Goal: Information Seeking & Learning: Learn about a topic

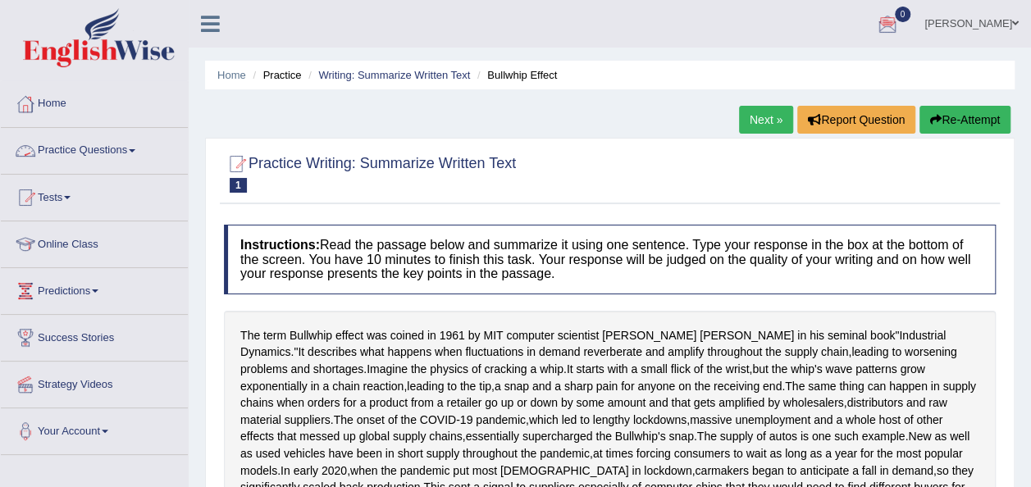
click at [136, 148] on link "Practice Questions" at bounding box center [94, 148] width 187 height 41
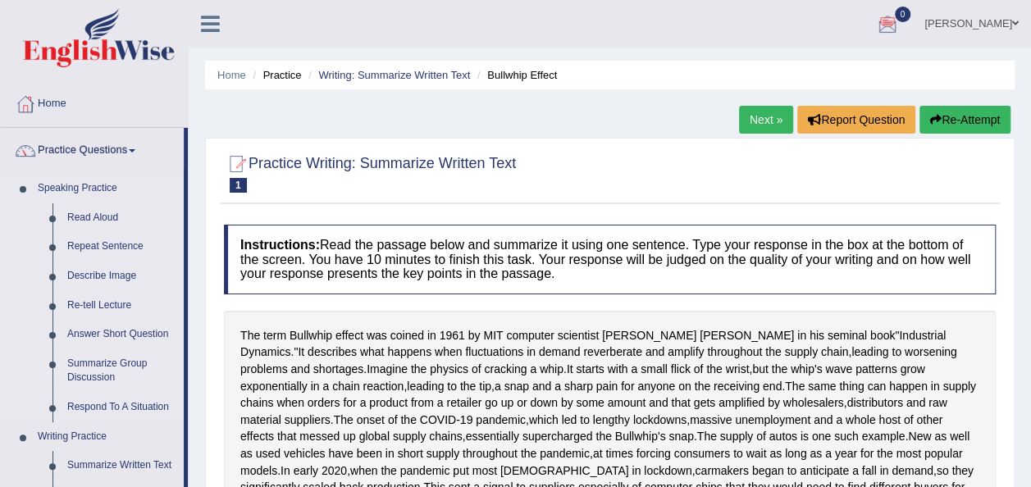
click at [112, 369] on link "Summarize Group Discussion" at bounding box center [122, 370] width 124 height 43
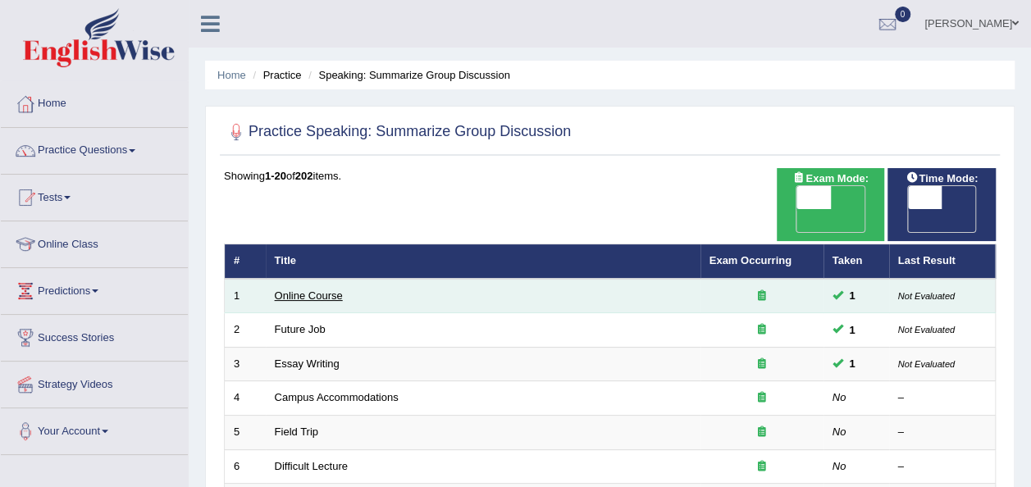
click at [319, 289] on link "Online Course" at bounding box center [309, 295] width 68 height 12
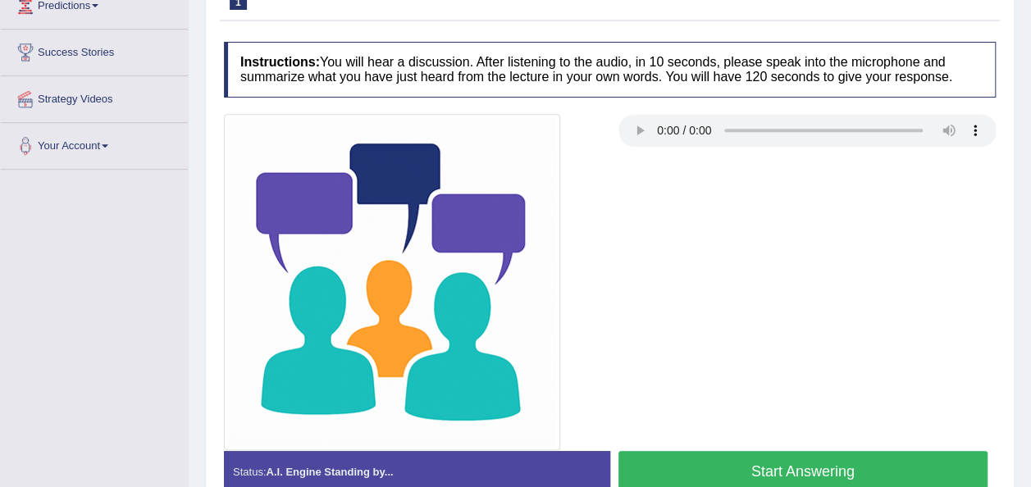
scroll to position [295, 0]
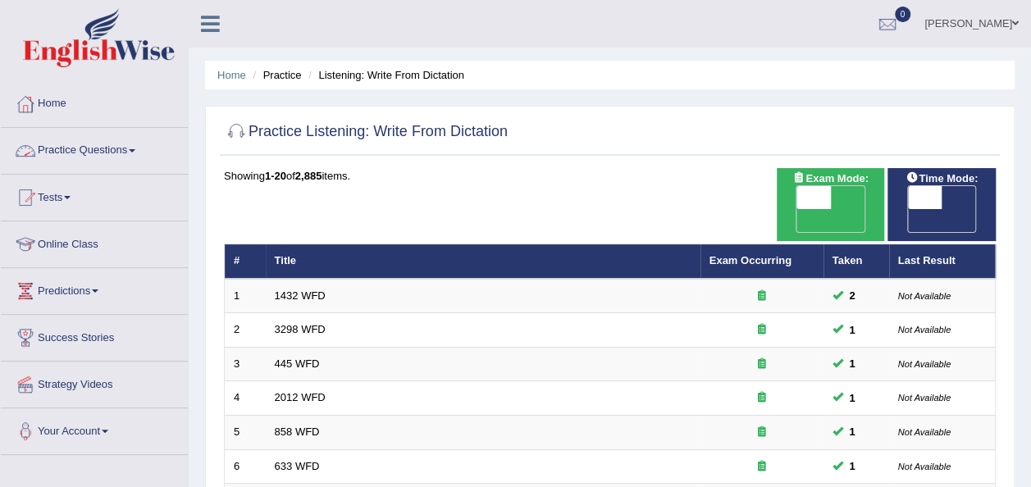
click at [136, 152] on link "Practice Questions" at bounding box center [94, 148] width 187 height 41
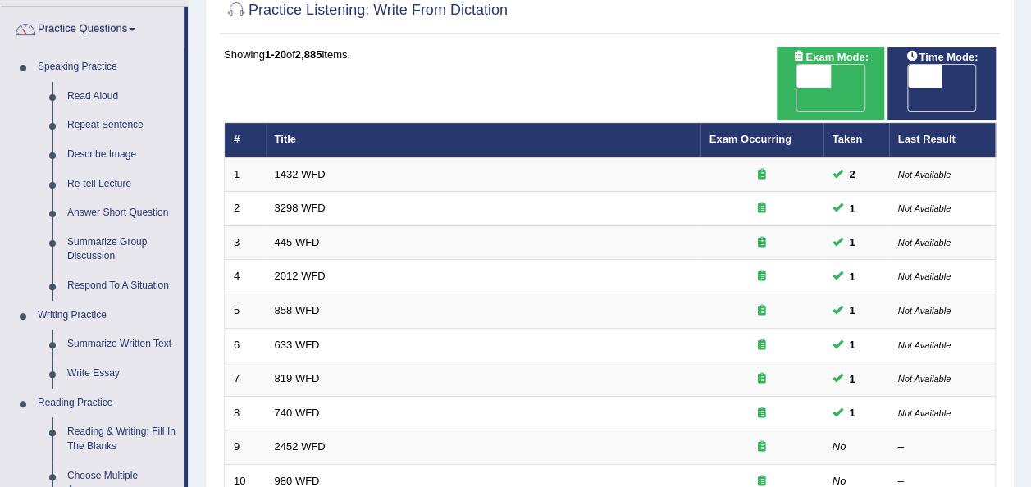
scroll to position [131, 0]
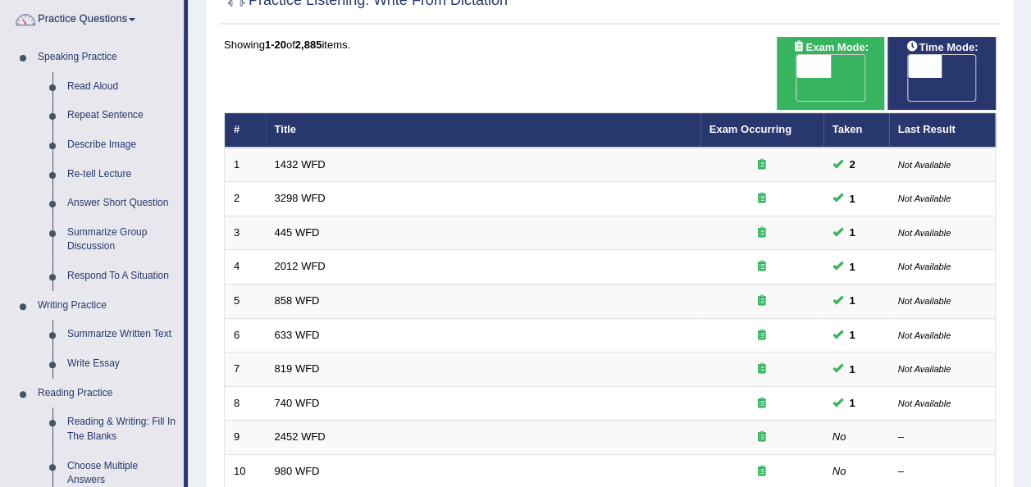
click at [102, 365] on link "Write Essay" at bounding box center [122, 364] width 124 height 30
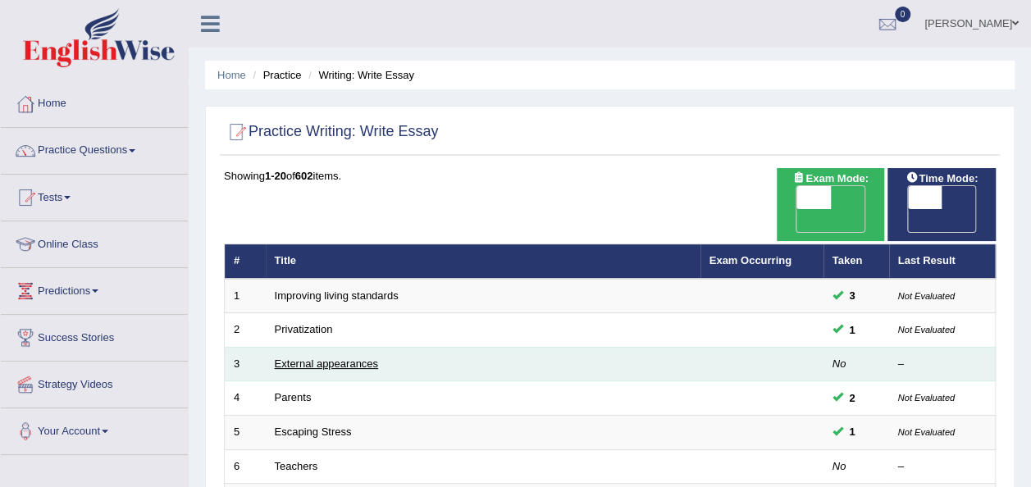
click at [343, 357] on link "External appearances" at bounding box center [326, 363] width 103 height 12
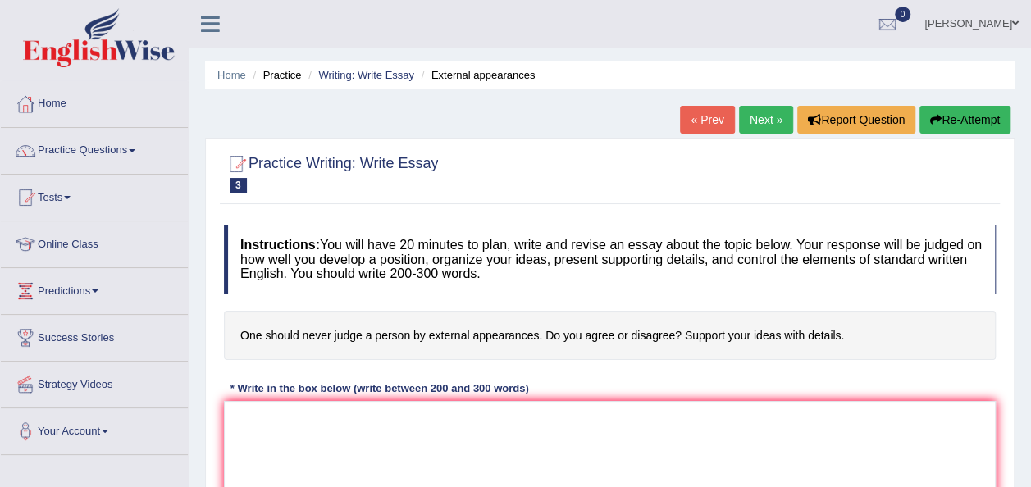
scroll to position [33, 0]
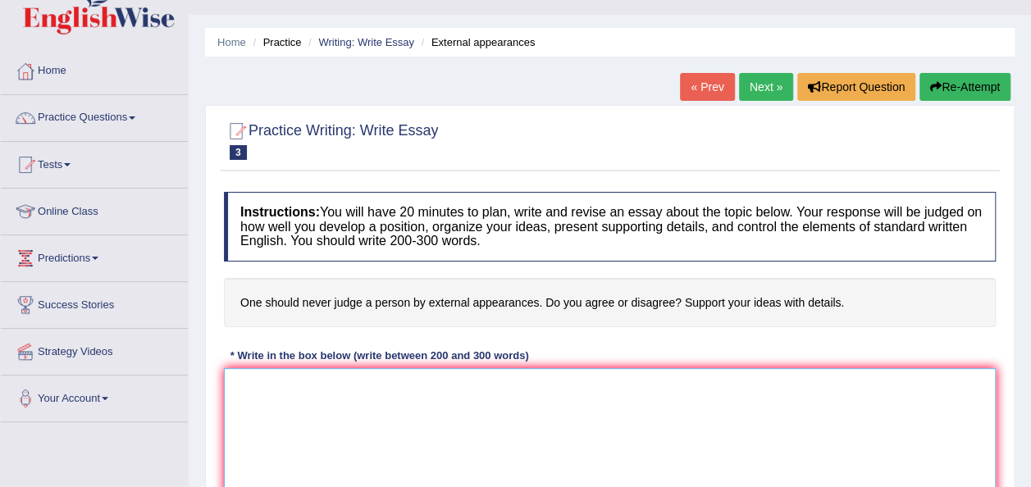
click at [294, 404] on textarea at bounding box center [610, 447] width 772 height 159
type textarea "R"
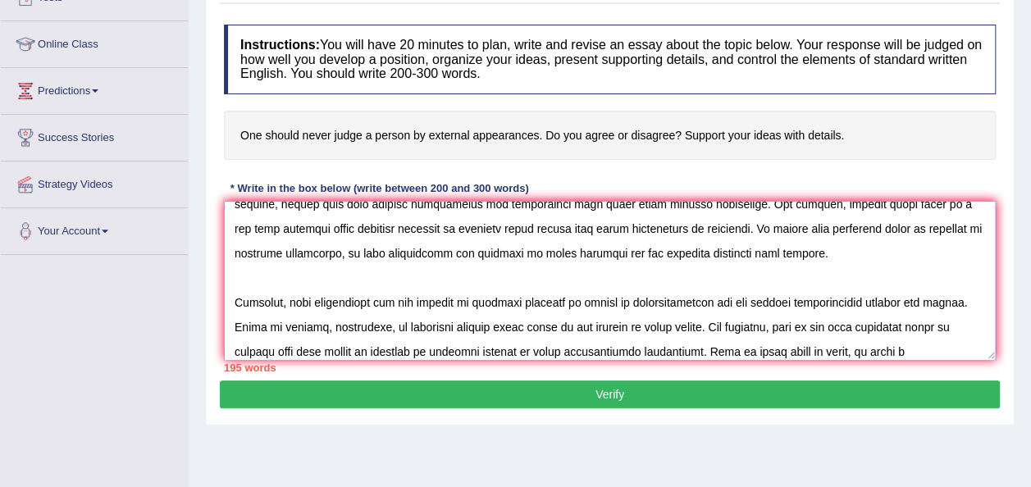
scroll to position [138, 0]
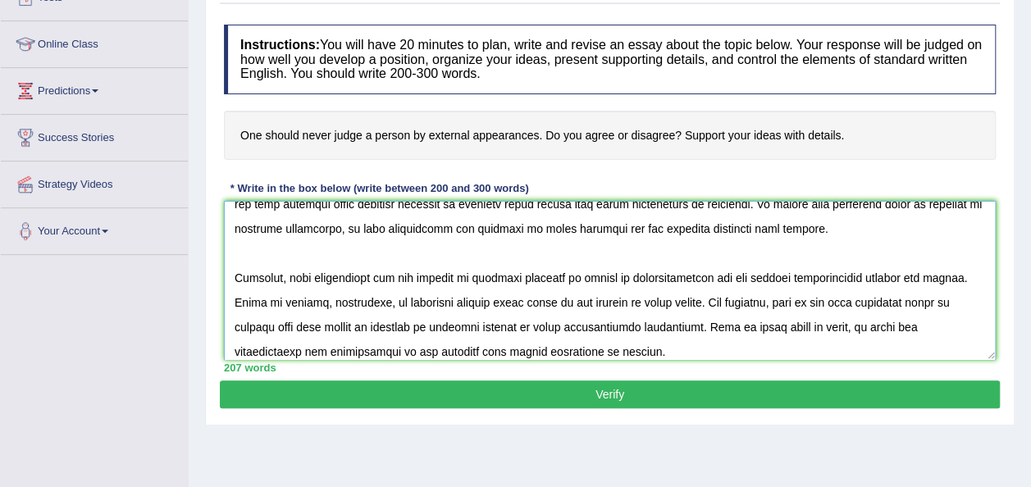
type textarea "The impotance of looking beyond external appearances. In our daily lives, we of…"
click at [617, 395] on button "Verify" at bounding box center [610, 394] width 780 height 28
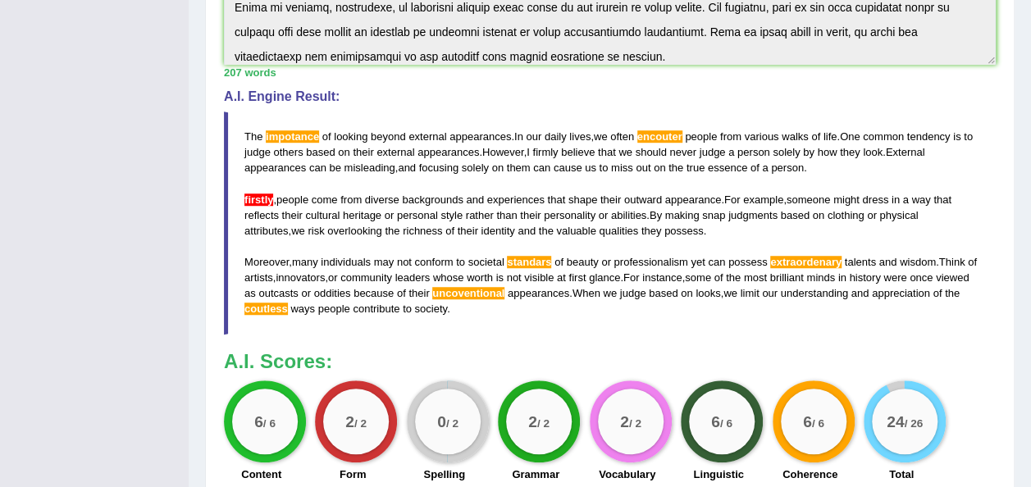
scroll to position [462, 0]
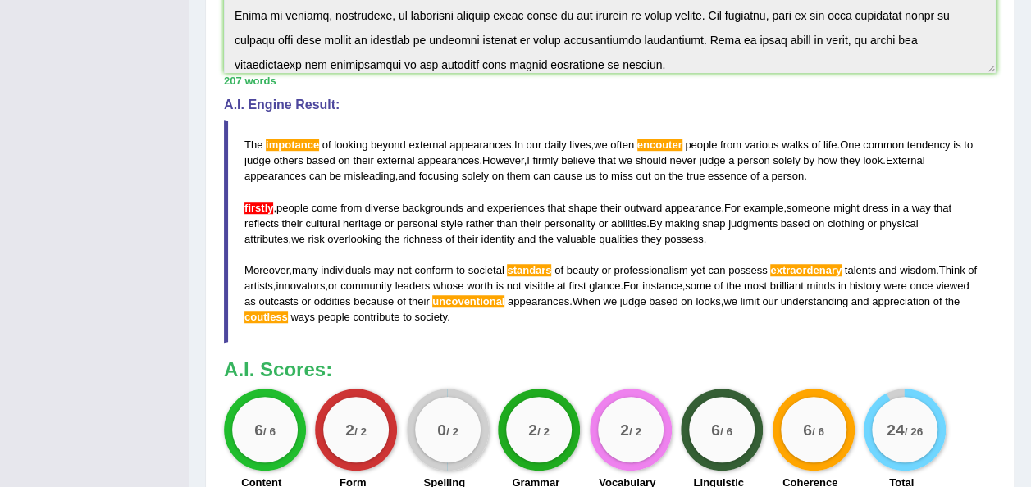
click at [1029, 11] on div "Home Practice Writing: Write Essay External appearances « Prev Next » Report Qu…" at bounding box center [610, 75] width 842 height 1074
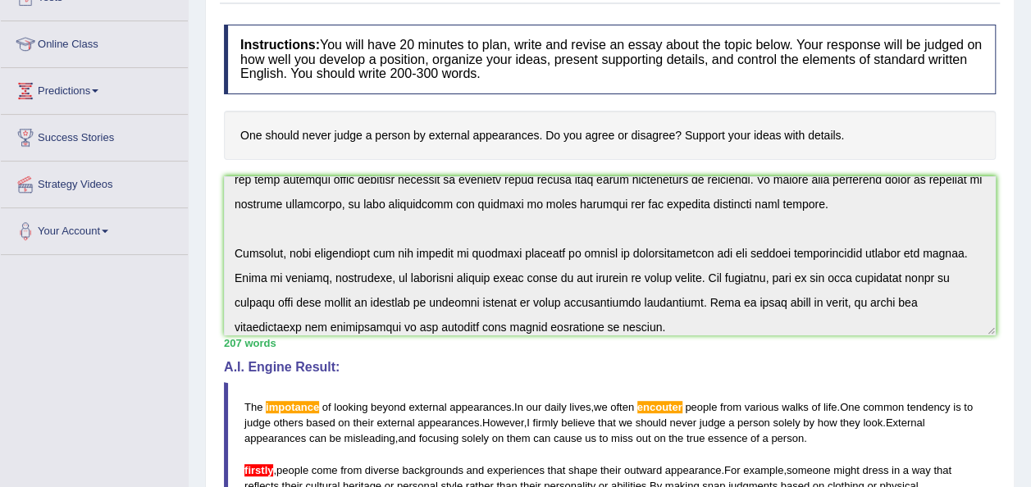
scroll to position [178, 0]
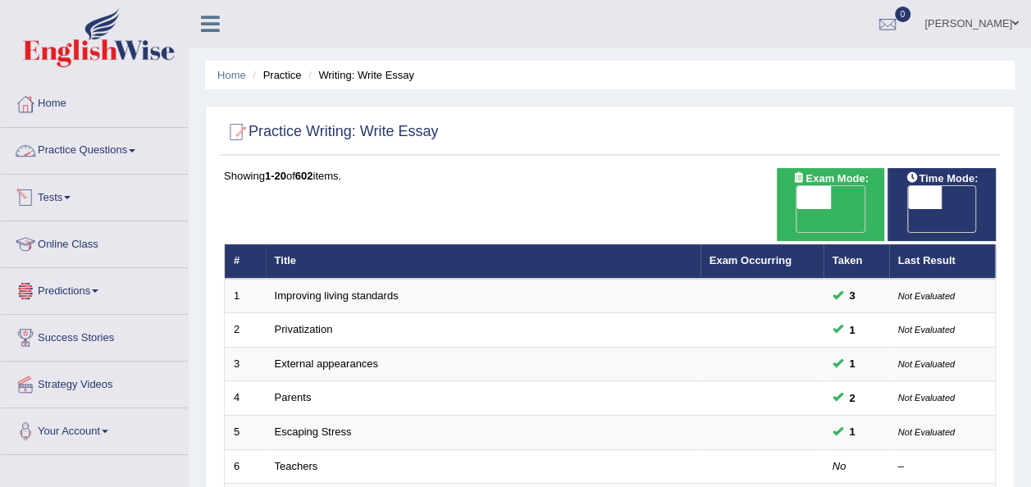
click at [135, 149] on span at bounding box center [132, 150] width 7 height 3
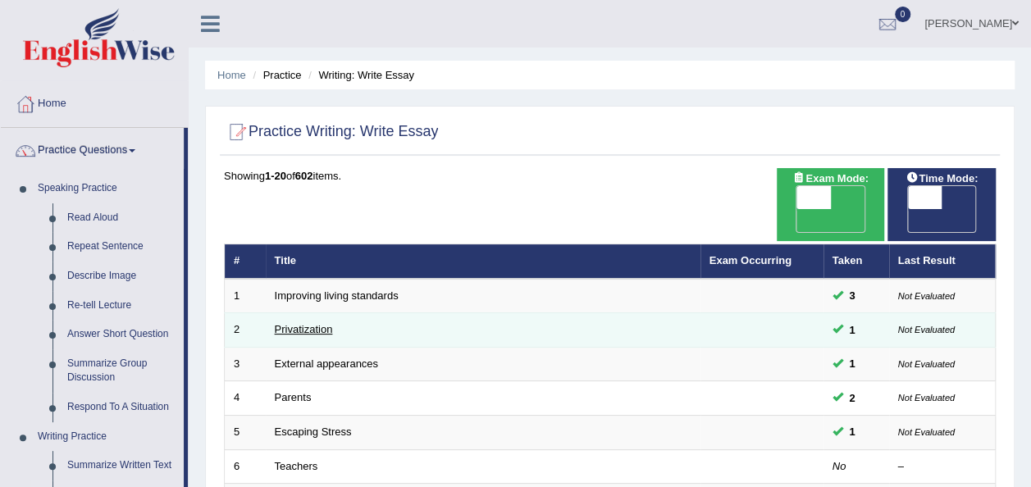
click at [298, 323] on link "Privatization" at bounding box center [304, 329] width 58 height 12
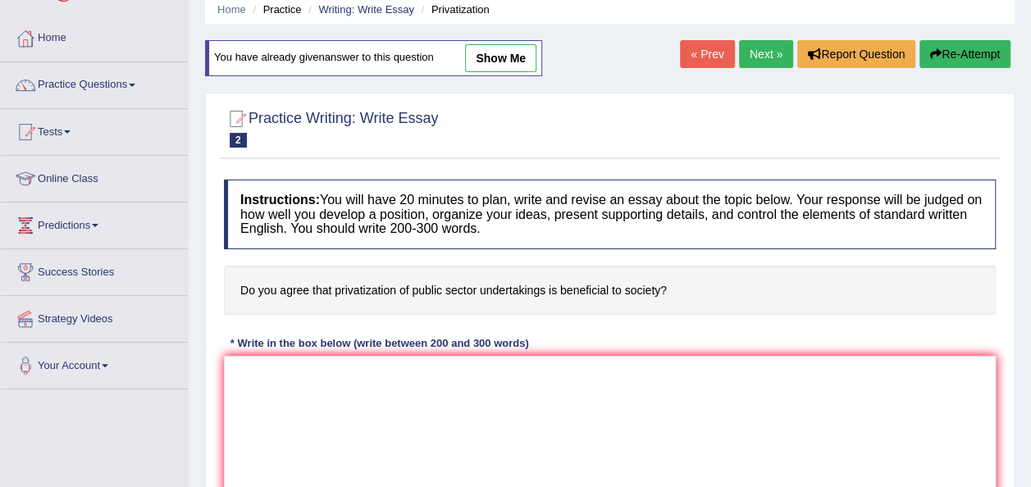
scroll to position [98, 0]
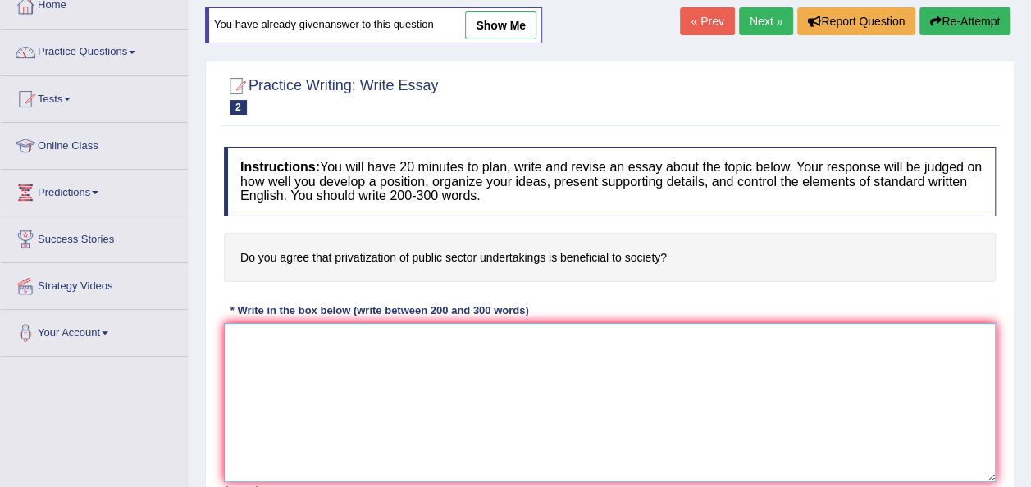
click at [356, 338] on textarea at bounding box center [610, 402] width 772 height 159
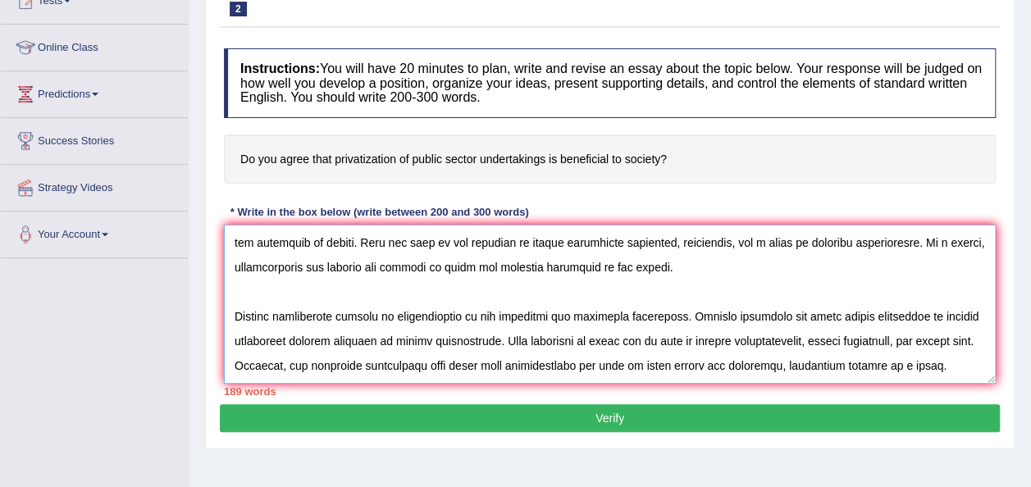
scroll to position [186, 0]
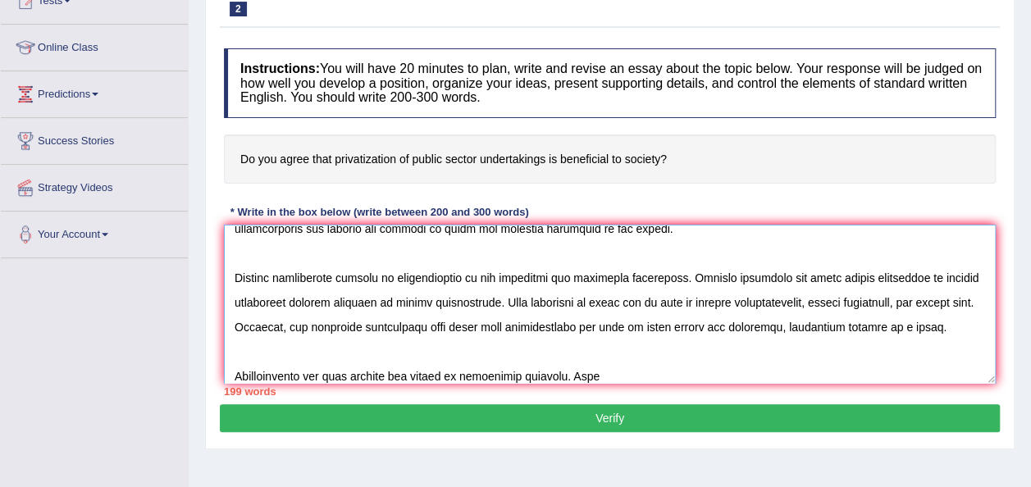
type textarea "The privatization of public sector undertakings has been a topic of intense deb…"
click at [601, 373] on textarea at bounding box center [610, 304] width 772 height 159
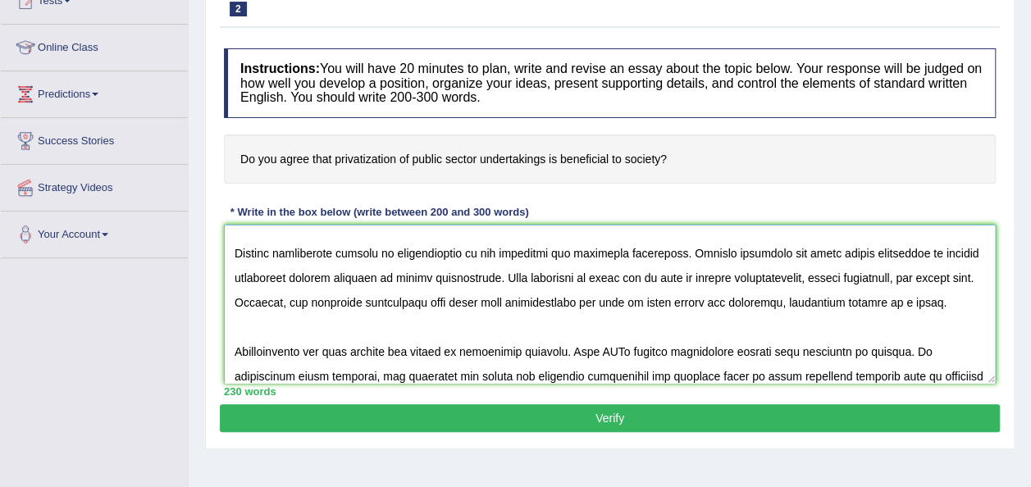
scroll to position [235, 0]
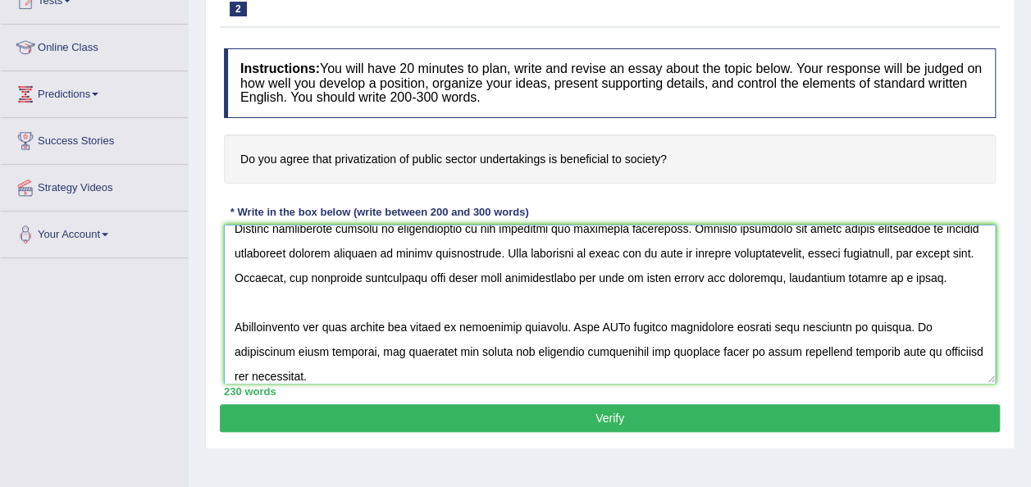
type textarea "The privatization of public sector undertakings has been a topic of intense deb…"
click at [615, 425] on button "Verify" at bounding box center [610, 418] width 780 height 28
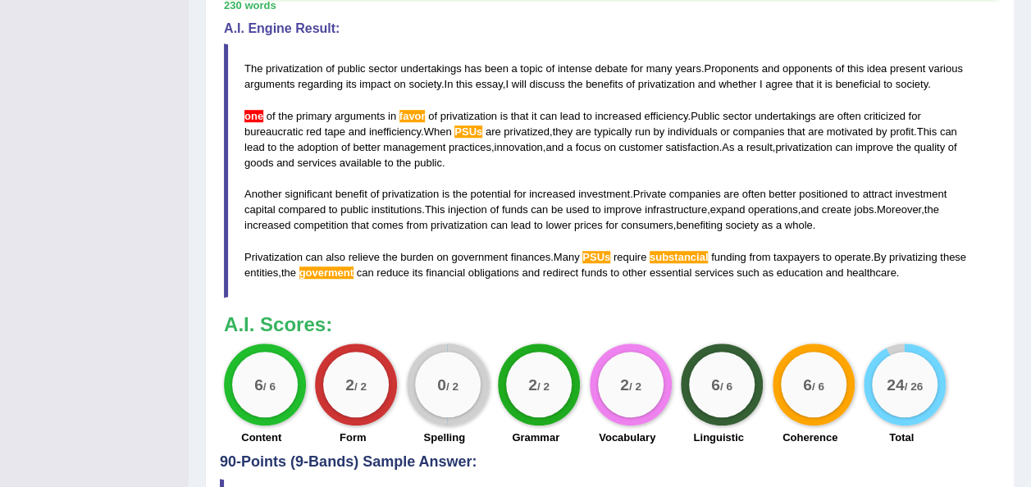
scroll to position [558, 0]
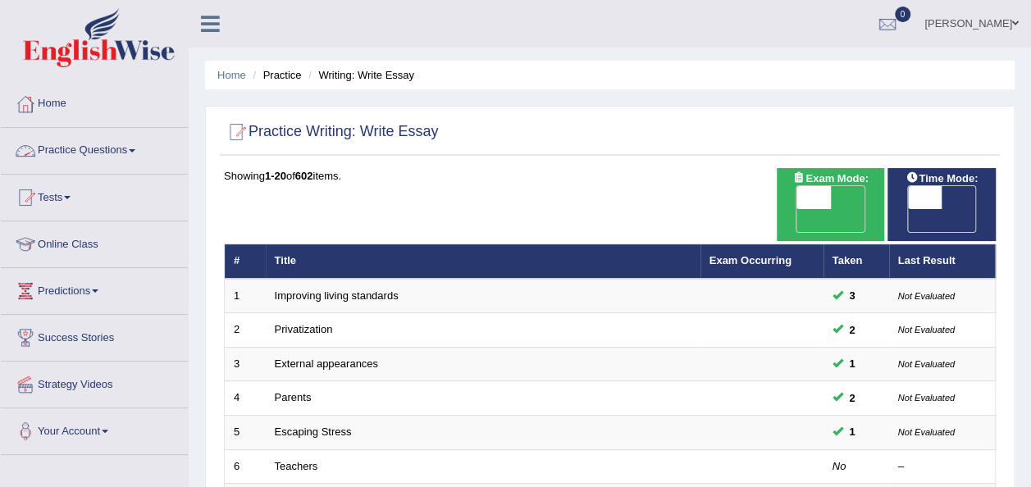
click at [143, 149] on link "Practice Questions" at bounding box center [94, 148] width 187 height 41
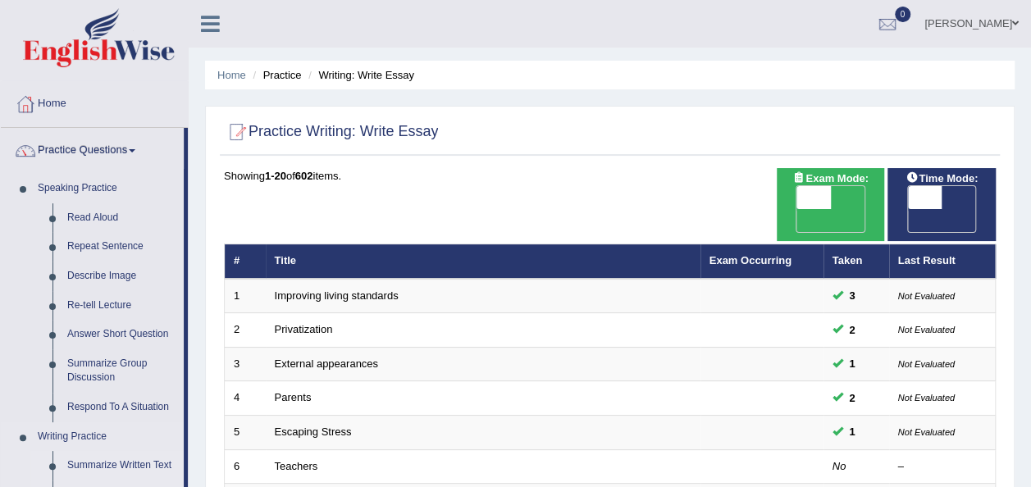
click at [134, 464] on link "Summarize Written Text" at bounding box center [122, 466] width 124 height 30
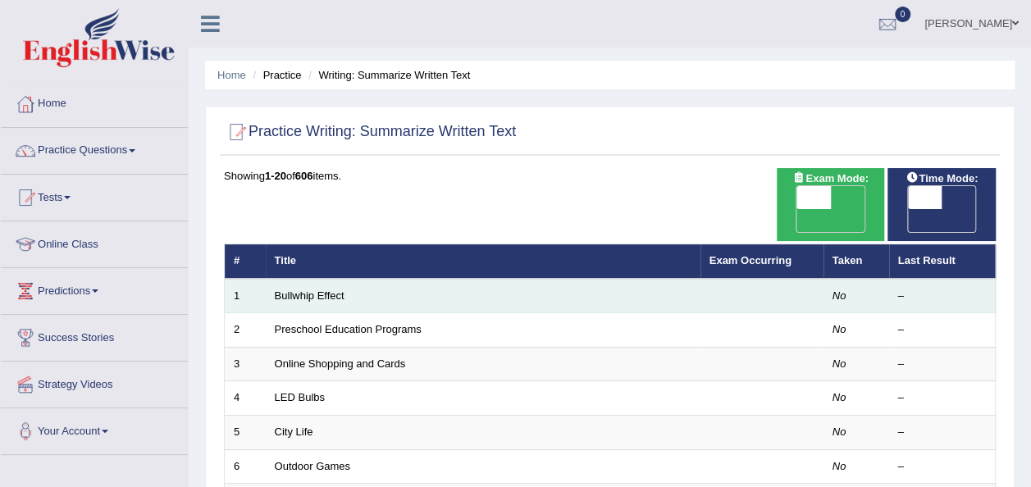
click at [348, 279] on td "Bullwhip Effect" at bounding box center [483, 296] width 435 height 34
click at [301, 289] on link "Bullwhip Effect" at bounding box center [310, 295] width 70 height 12
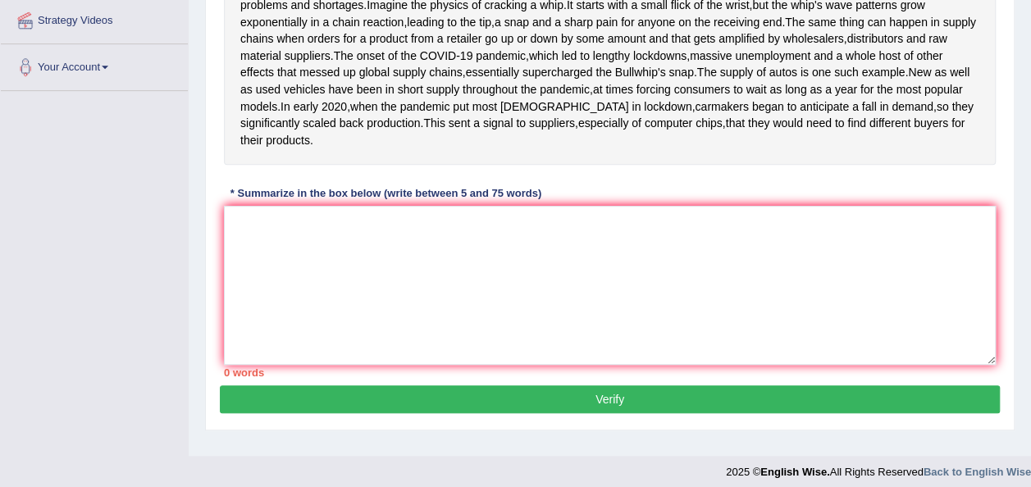
scroll to position [426, 0]
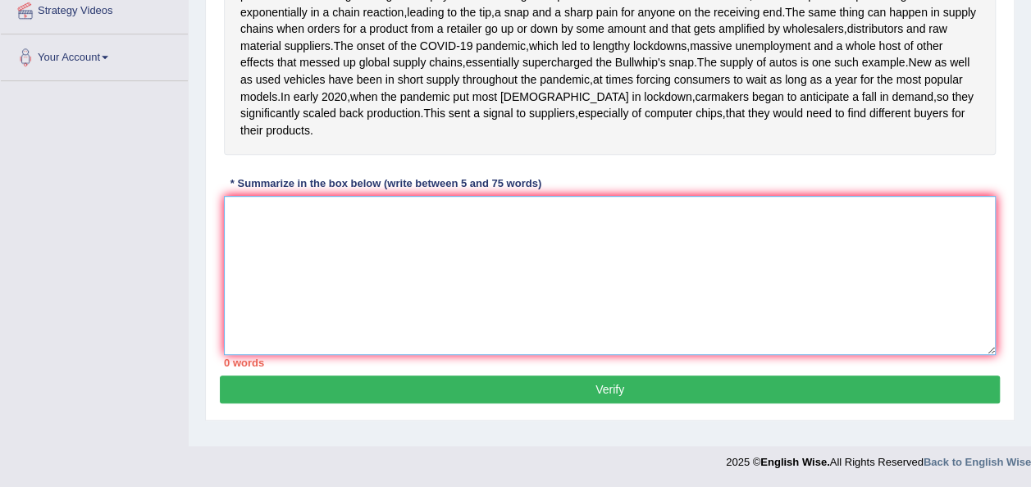
click at [330, 290] on textarea at bounding box center [610, 275] width 772 height 159
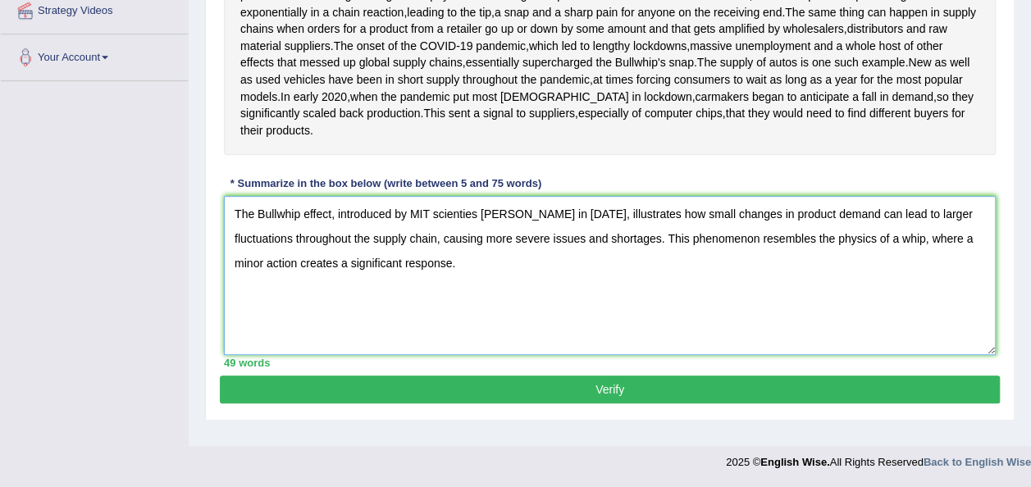
type textarea "The Bullwhip effect, introduced by MIT scienties [PERSON_NAME] in [DATE], illus…"
click at [550, 398] on button "Verify" at bounding box center [610, 390] width 780 height 28
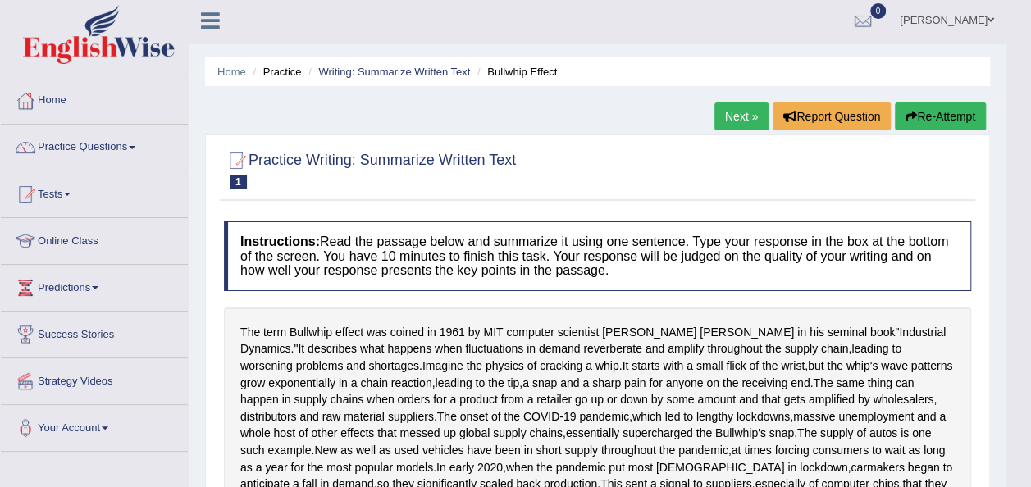
scroll to position [0, 0]
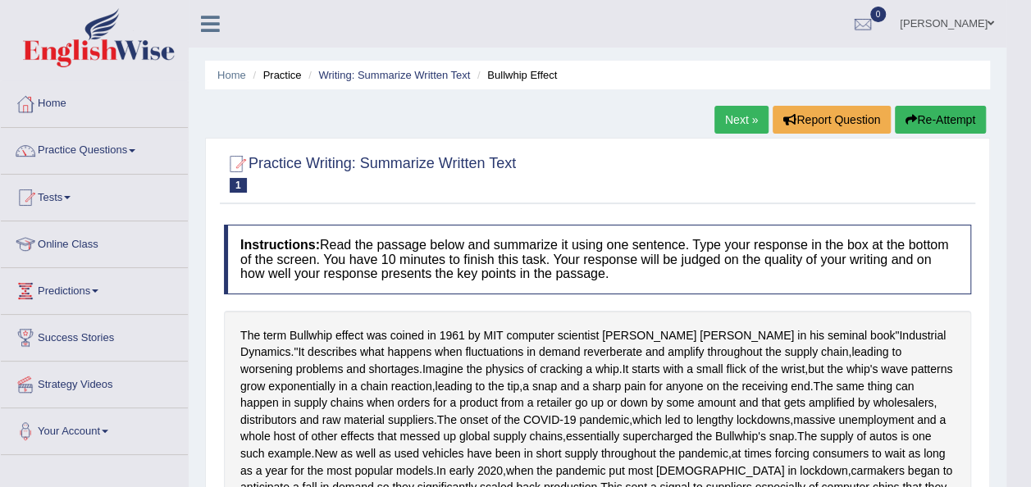
click at [737, 125] on link "Next »" at bounding box center [741, 120] width 54 height 28
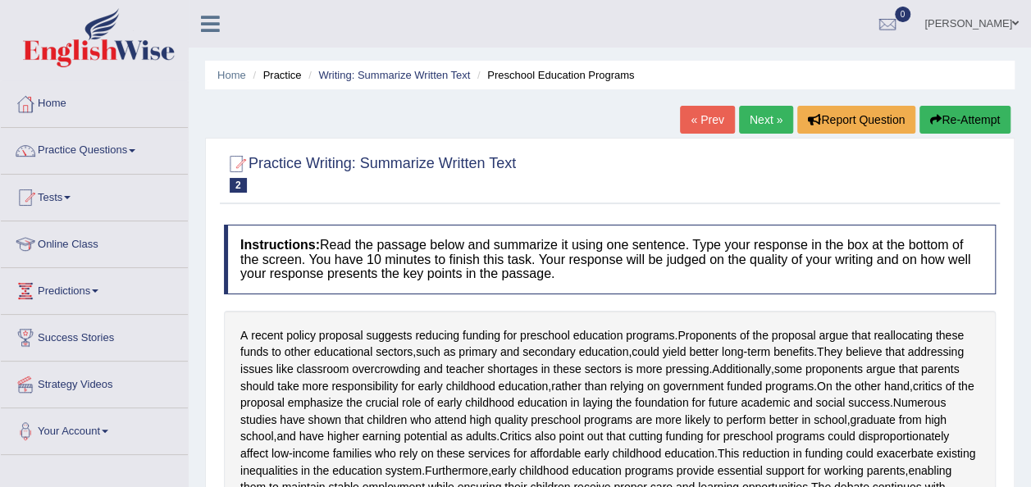
click at [702, 118] on link "« Prev" at bounding box center [707, 120] width 54 height 28
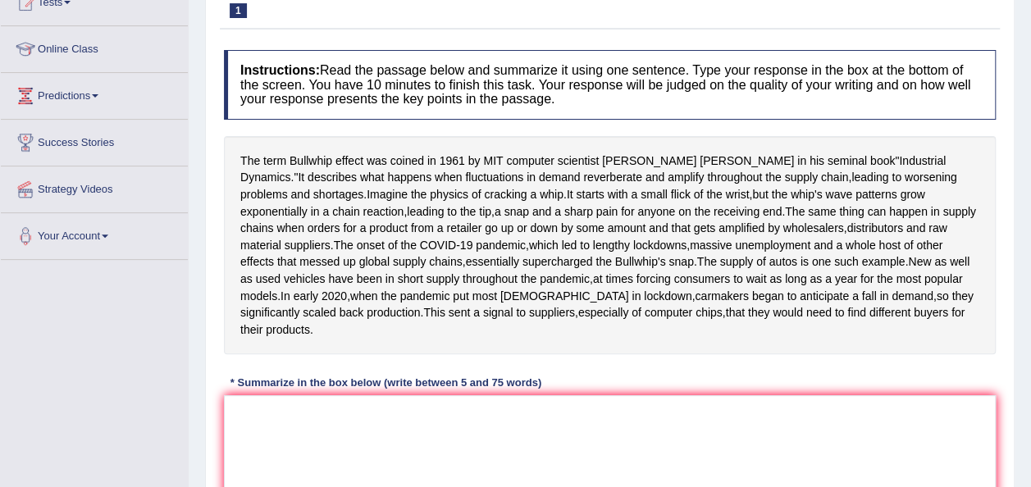
scroll to position [230, 0]
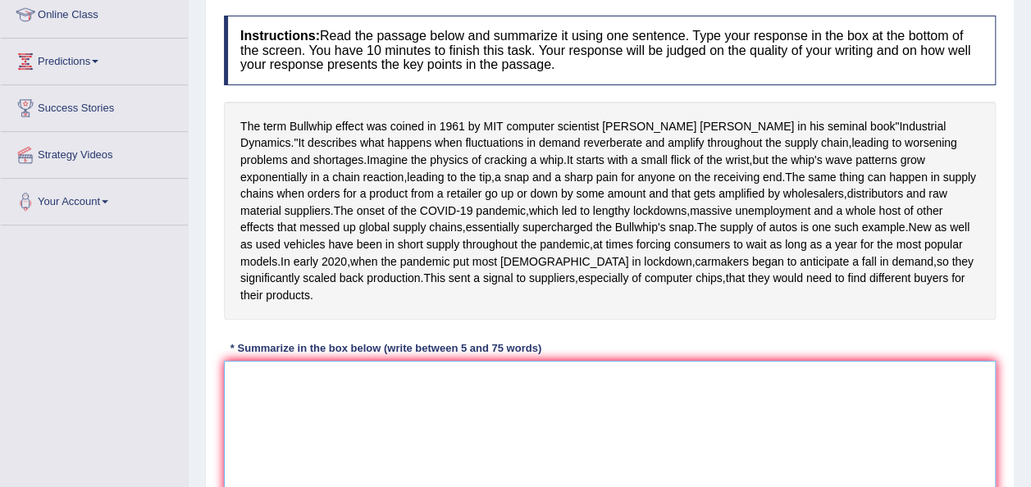
click at [261, 439] on textarea at bounding box center [610, 440] width 772 height 159
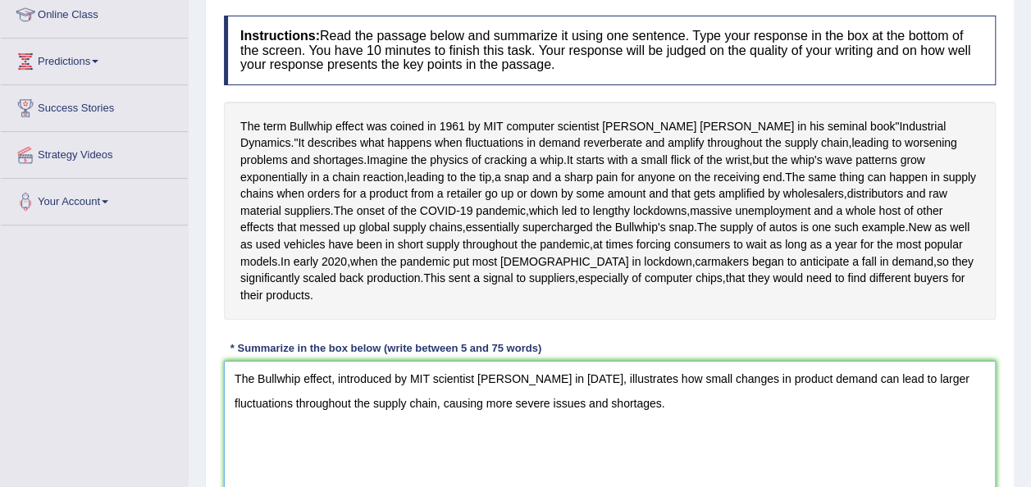
scroll to position [446, 0]
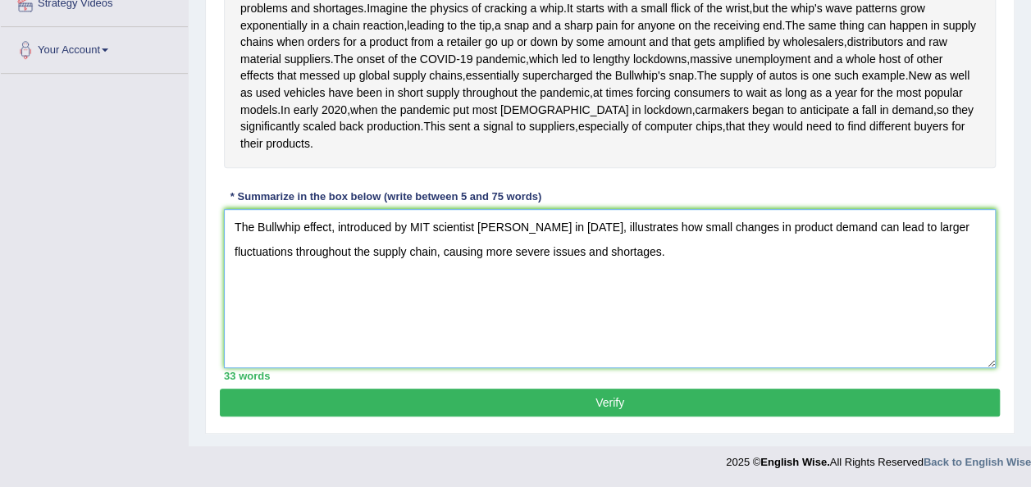
type textarea "The Bullwhip effect, introduced by MIT scientist Jay Forrester in 1961, illustr…"
click at [602, 401] on button "Verify" at bounding box center [610, 403] width 780 height 28
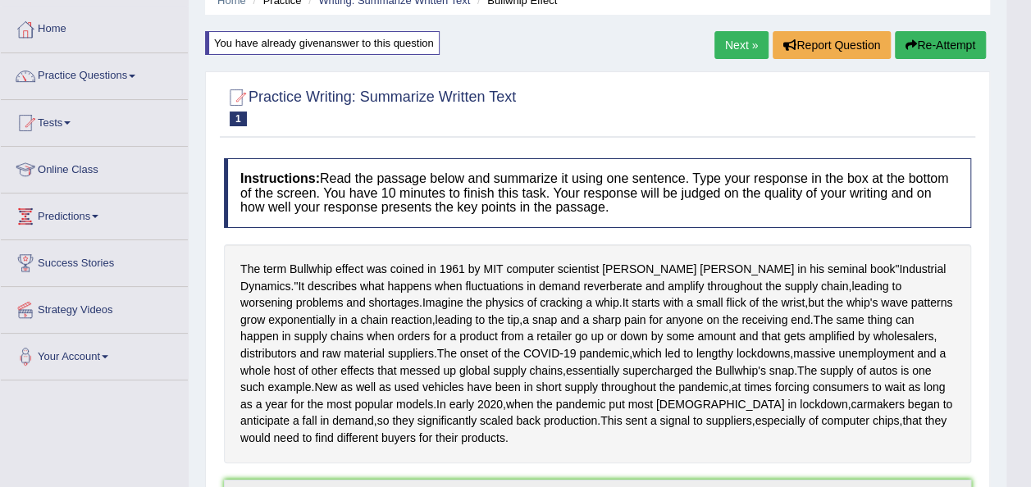
scroll to position [31, 0]
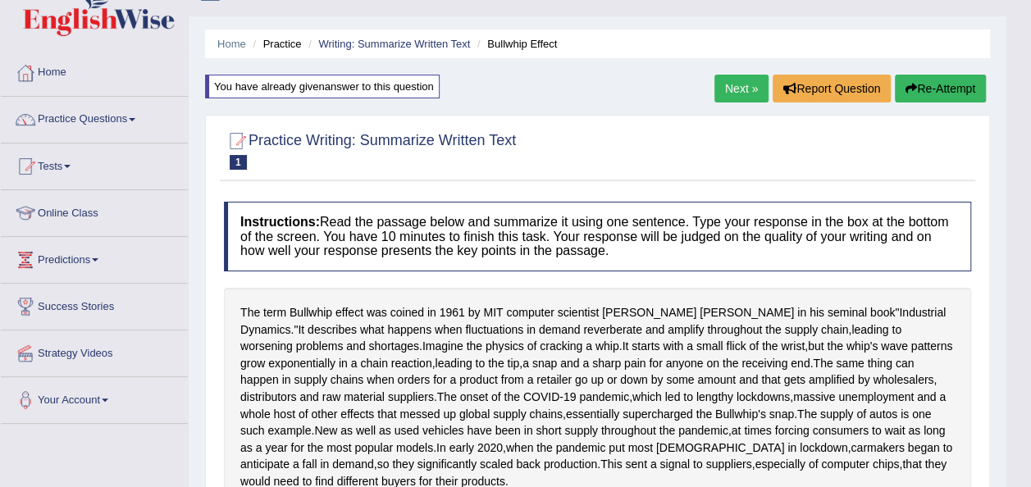
click at [740, 90] on link "Next »" at bounding box center [741, 89] width 54 height 28
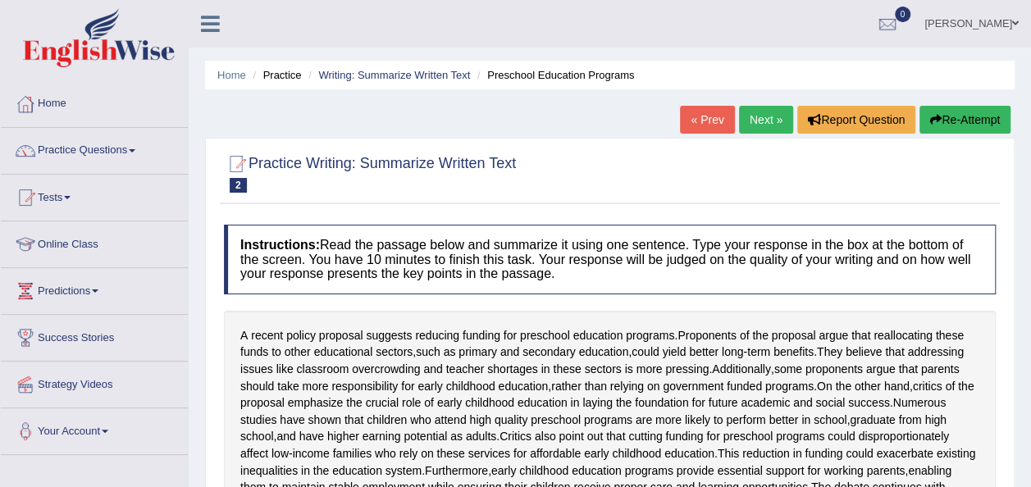
click at [703, 118] on link "« Prev" at bounding box center [707, 120] width 54 height 28
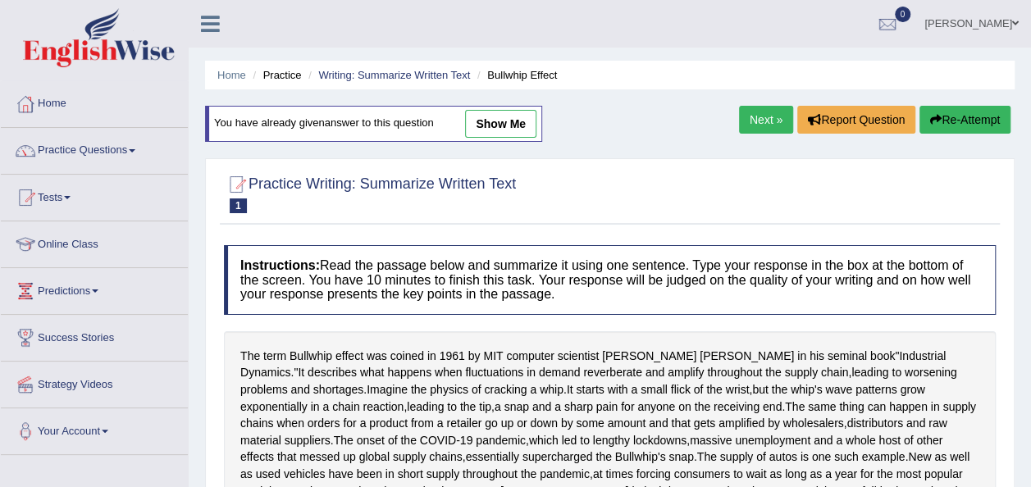
click at [1028, 474] on div "Home Practice Writing: Summarize Written Text Bullwhip Effect You have already …" at bounding box center [610, 413] width 842 height 827
drag, startPoint x: 1028, startPoint y: 474, endPoint x: 1036, endPoint y: 475, distance: 8.2
click at [1030, 475] on html "Toggle navigation Home Practice Questions Speaking Practice Read Aloud Repeat S…" at bounding box center [515, 243] width 1031 height 487
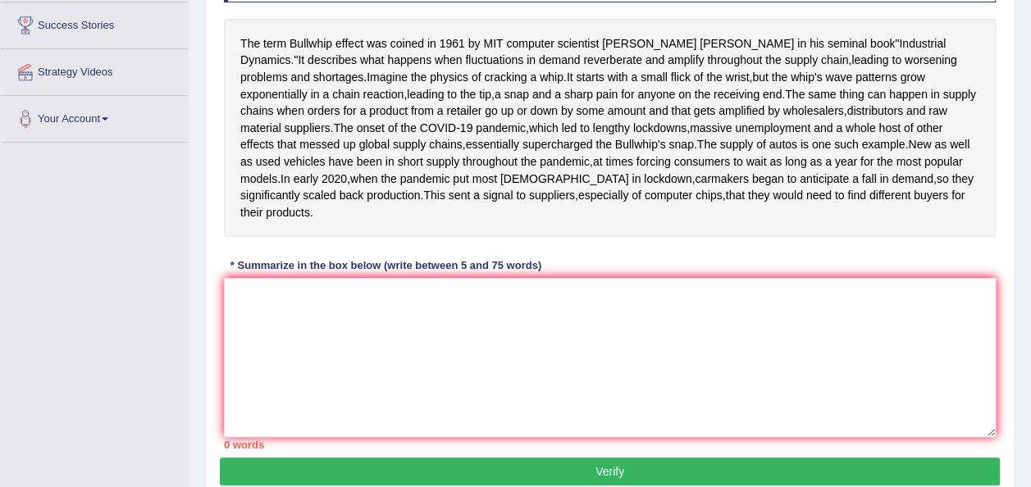
scroll to position [328, 0]
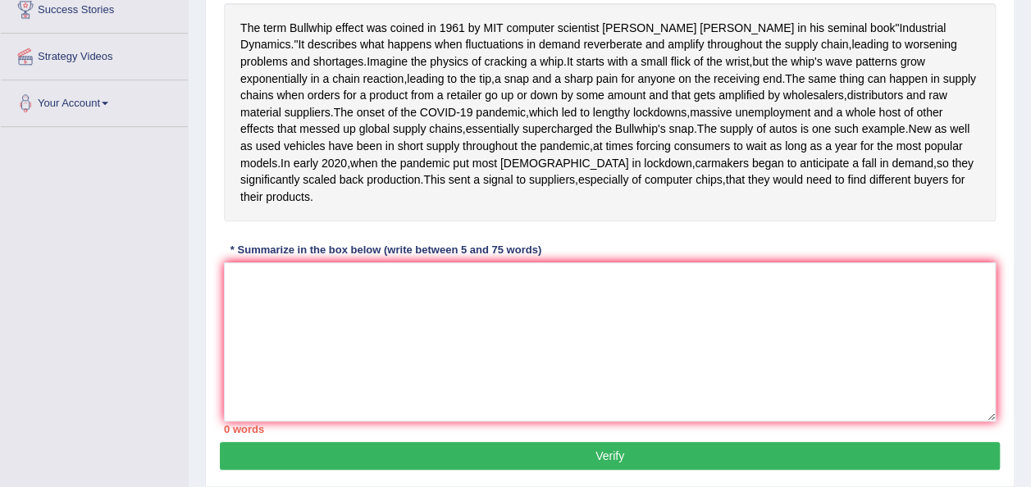
click at [172, 471] on div "Toggle navigation Home Practice Questions Speaking Practice Read Aloud Repeat S…" at bounding box center [515, 102] width 1031 height 860
click at [285, 390] on textarea at bounding box center [610, 341] width 772 height 159
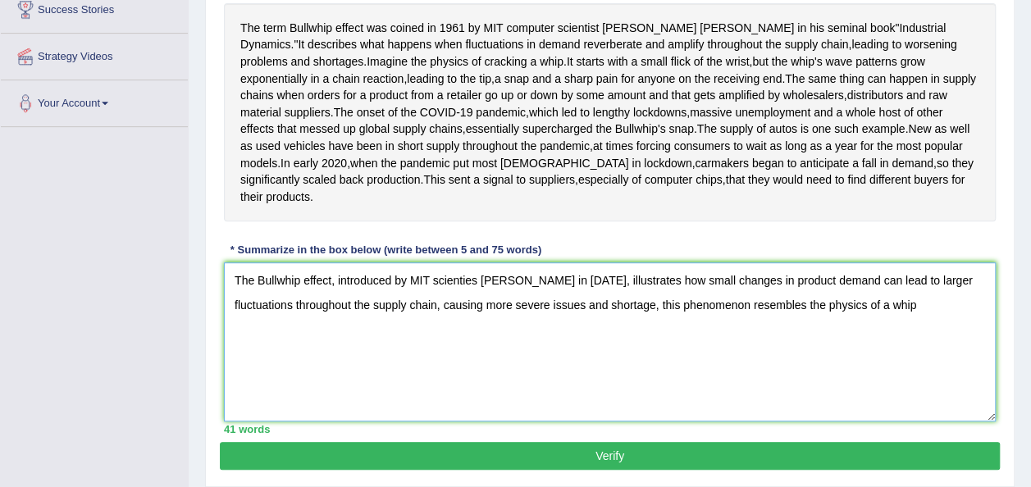
click at [275, 342] on textarea "The Bullwhip effect, introduced by MIT scienties Jay Forrester in 1961, illustr…" at bounding box center [610, 341] width 772 height 159
click at [917, 371] on textarea "The Bull whip effect, introduced by MIT scienties Jay Forrester in 1961, illust…" at bounding box center [610, 341] width 772 height 159
click at [278, 344] on textarea "The Bull whip effect, introduced by MIT scienties Jay Forrester in 1961, illust…" at bounding box center [610, 341] width 772 height 159
click at [259, 344] on textarea "The Bullwhip effect, introduced by MIT scienties Jay Forrester in 1961, illustr…" at bounding box center [610, 341] width 772 height 159
click at [260, 344] on textarea "The Bullwhip effect, introduced by MIT scienties Jay Forrester in 1961, illustr…" at bounding box center [610, 341] width 772 height 159
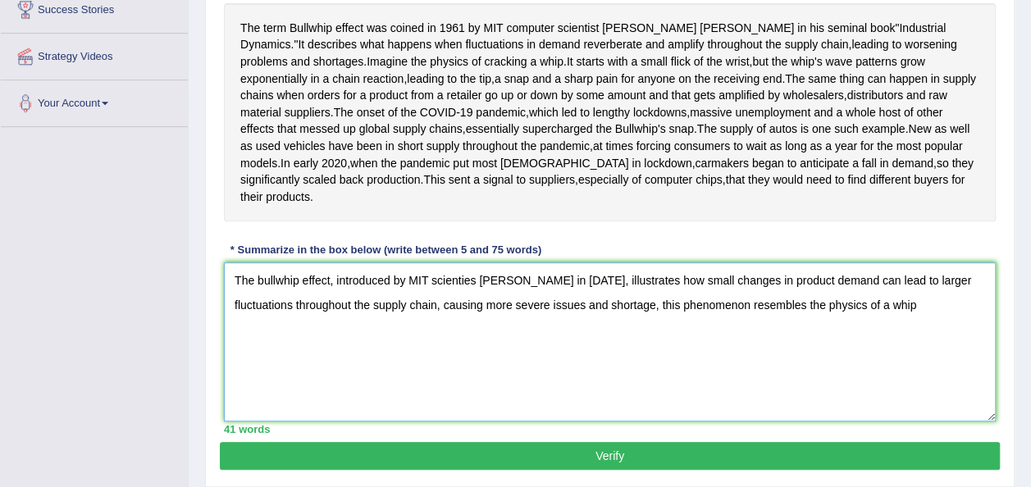
click at [910, 371] on textarea "The bullwhip effect, introduced by MIT scienties Jay Forrester in 1961, illustr…" at bounding box center [610, 341] width 772 height 159
click at [917, 371] on textarea "The bullwhip effect, introduced by MIT scienties Jay Forrester in 1961, illustr…" at bounding box center [610, 341] width 772 height 159
click at [261, 346] on textarea "The bullwhip effect, introduced by MIT scienties Jay Forrester in 1961, illustr…" at bounding box center [610, 341] width 772 height 159
click at [925, 366] on textarea "The Bullwhip effect, introduced by MIT scienties Jay Forrester in 1961, illustr…" at bounding box center [610, 341] width 772 height 159
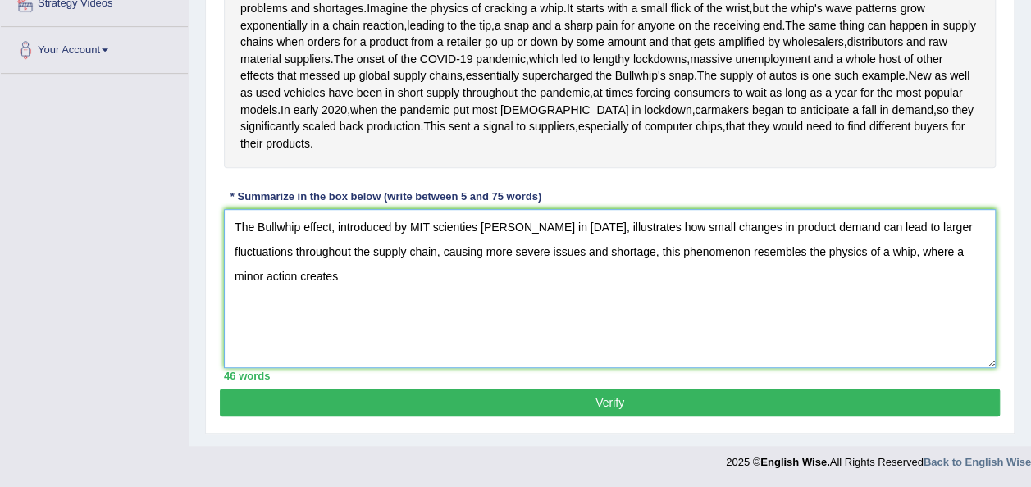
scroll to position [426, 0]
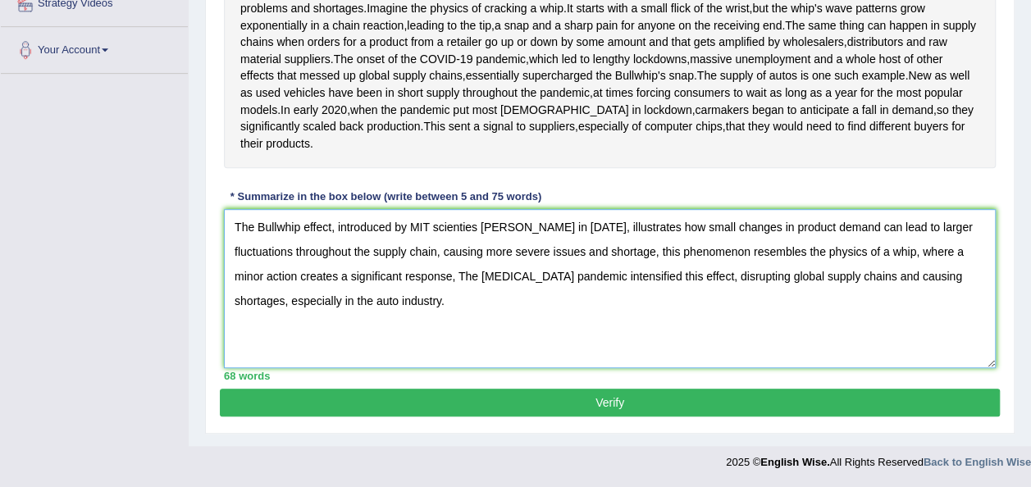
type textarea "The Bullwhip effect, introduced by MIT scienties Jay Forrester in 1961, illustr…"
click at [608, 417] on button "Verify" at bounding box center [610, 403] width 780 height 28
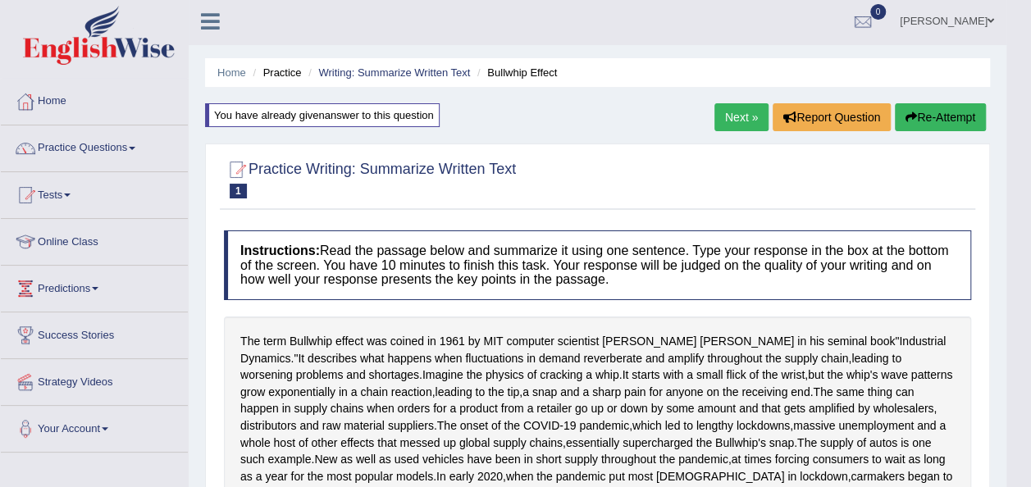
scroll to position [0, 0]
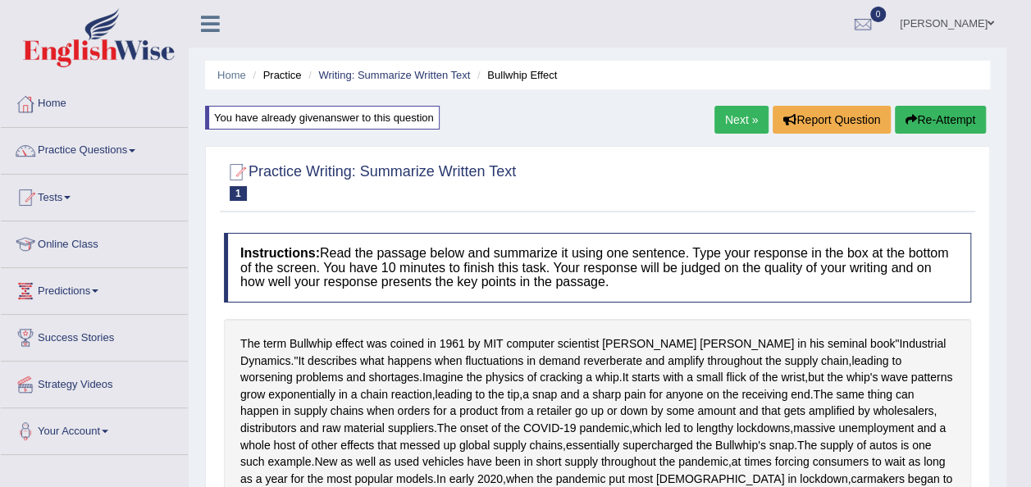
click at [740, 112] on link "Next »" at bounding box center [741, 120] width 54 height 28
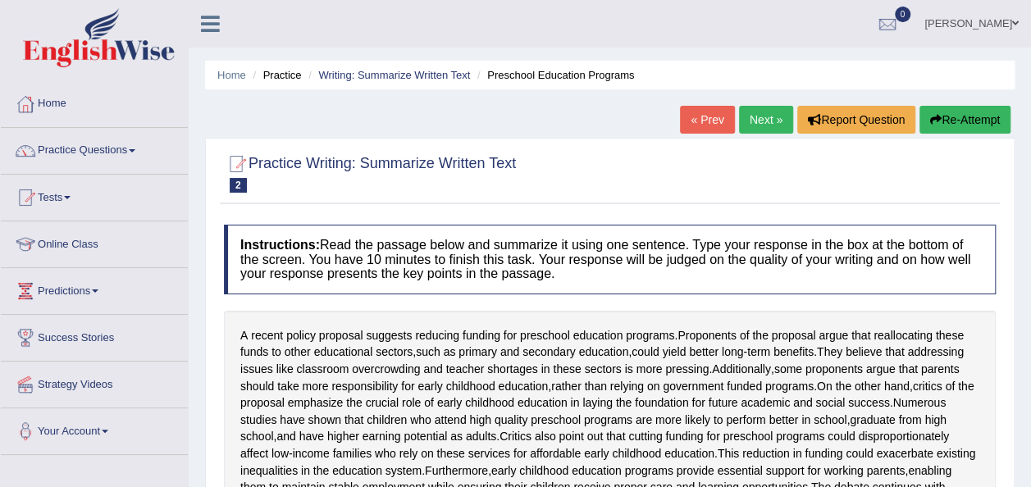
click at [702, 116] on link "« Prev" at bounding box center [707, 120] width 54 height 28
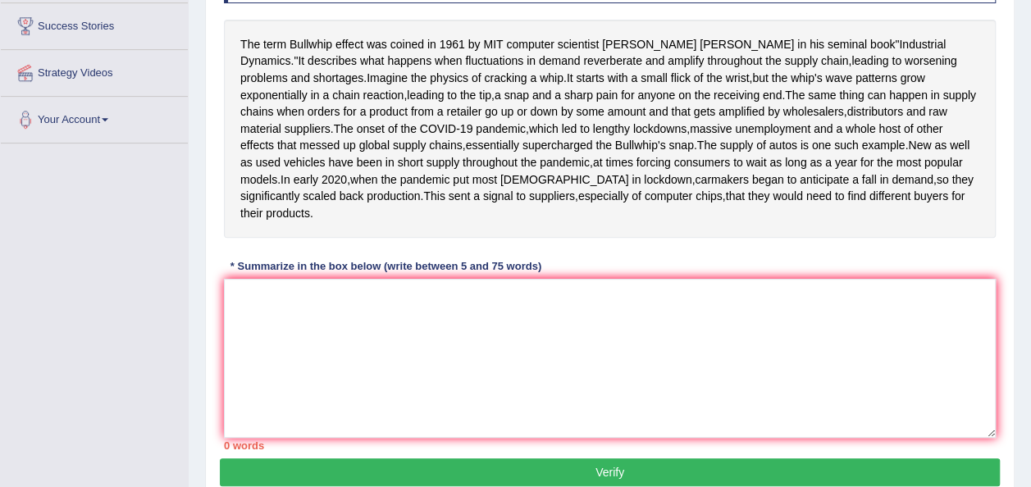
scroll to position [328, 0]
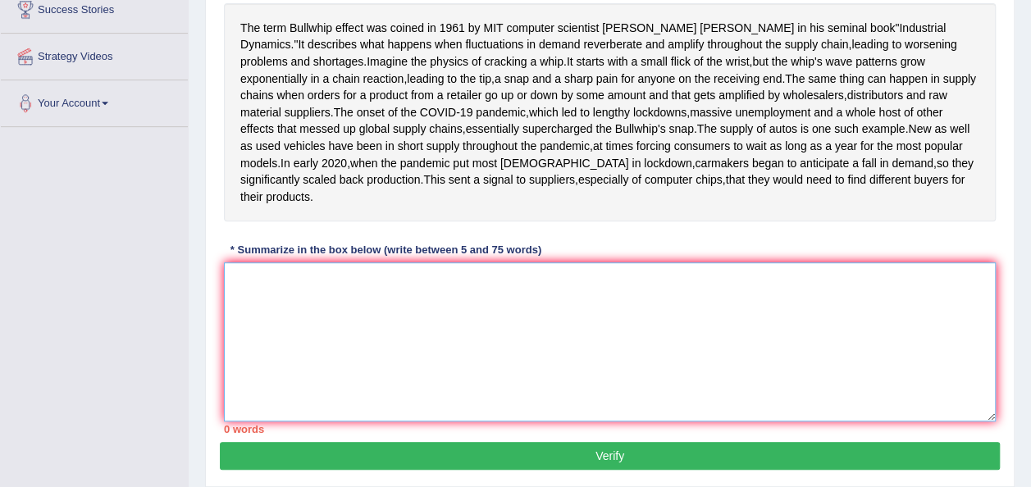
click at [288, 342] on textarea at bounding box center [610, 341] width 772 height 159
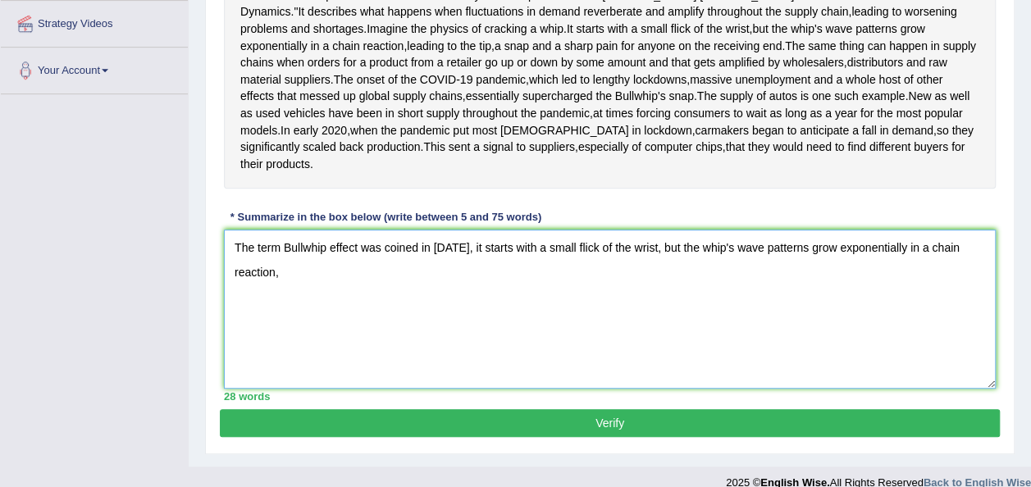
scroll to position [394, 0]
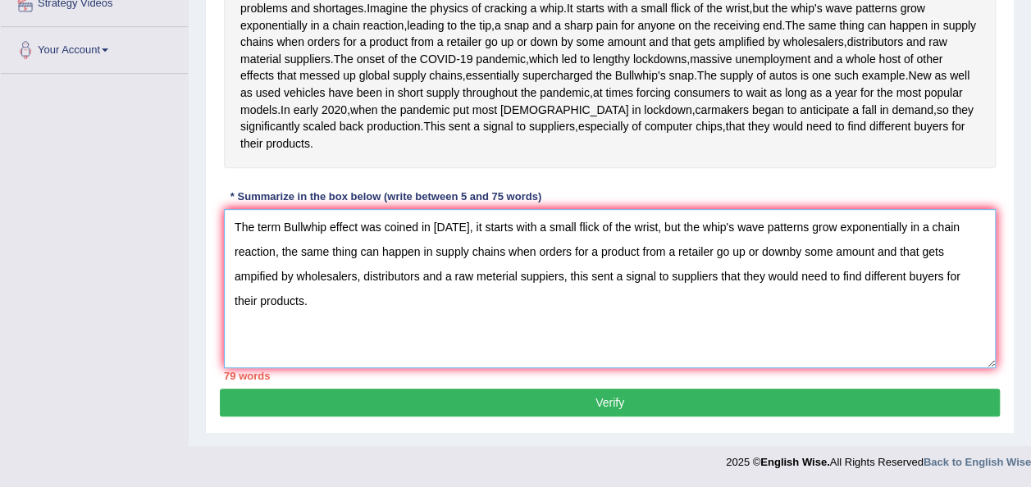
click at [277, 307] on textarea "The term Bullwhip effect was coined in [DATE], it starts with a small flick of …" at bounding box center [610, 288] width 772 height 159
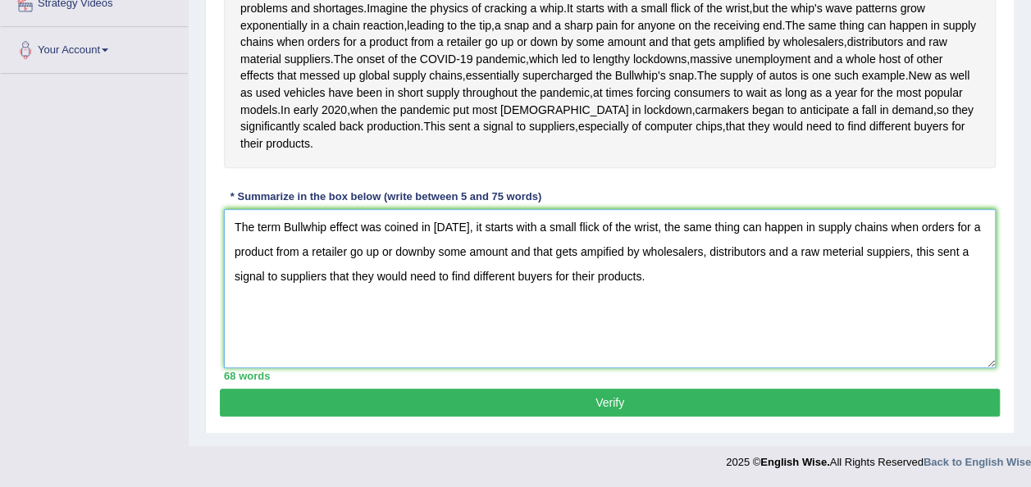
click at [421, 304] on textarea "The term Bullwhip effect was coined in [DATE], it starts with a small flick of …" at bounding box center [610, 288] width 772 height 159
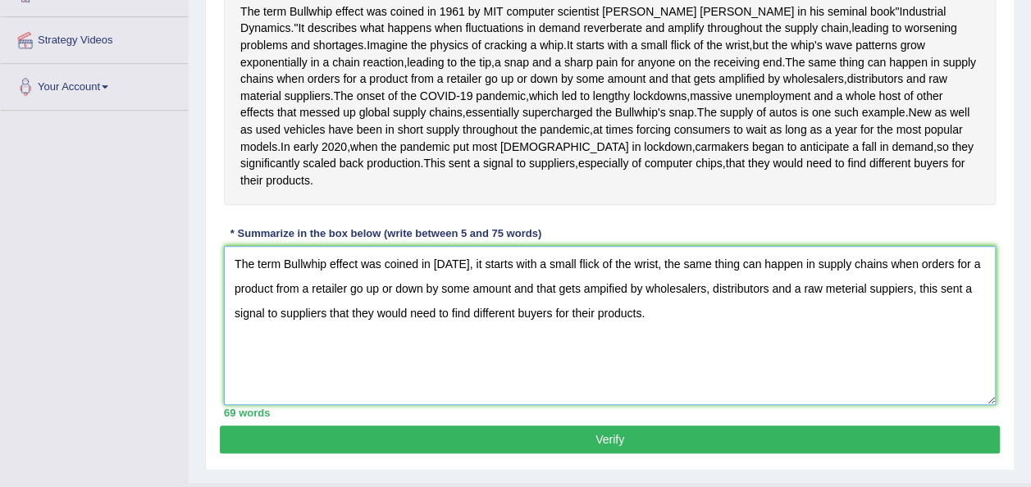
scroll to position [316, 0]
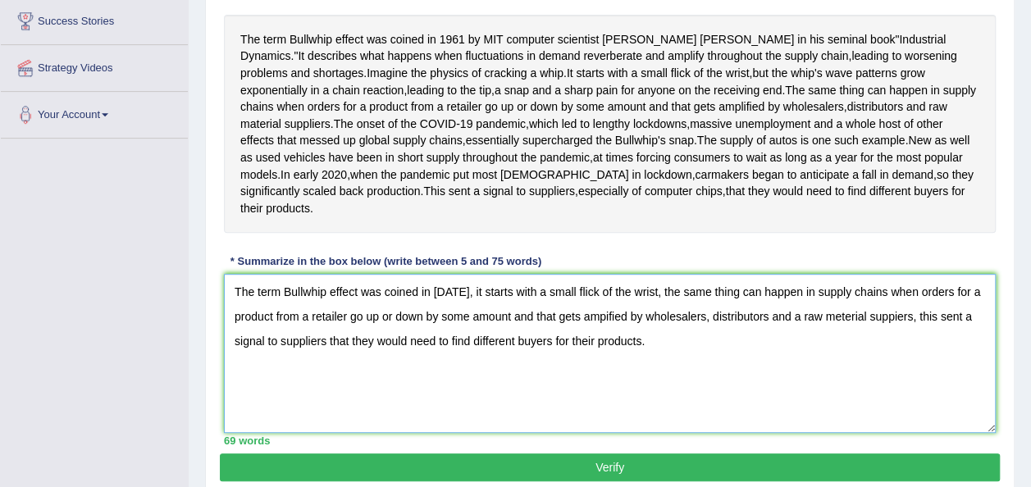
click at [605, 381] on textarea "The term Bullwhip effect was coined in [DATE], it starts with a small flick of …" at bounding box center [610, 353] width 772 height 159
click at [897, 380] on textarea "The term Bullwhip effect was coined in [DATE], it starts with a small flick of …" at bounding box center [610, 353] width 772 height 159
click at [287, 359] on textarea "The term Bullwhip effect was coined in [DATE], it starts with a small flick of …" at bounding box center [610, 353] width 772 height 159
click at [651, 406] on textarea "The term bullwhip effect was coined in [DATE], it starts with a small flick of …" at bounding box center [610, 353] width 772 height 159
click at [808, 385] on textarea "The term bullwhip effect was coined in [DATE], it starts with a small flick of …" at bounding box center [610, 353] width 772 height 159
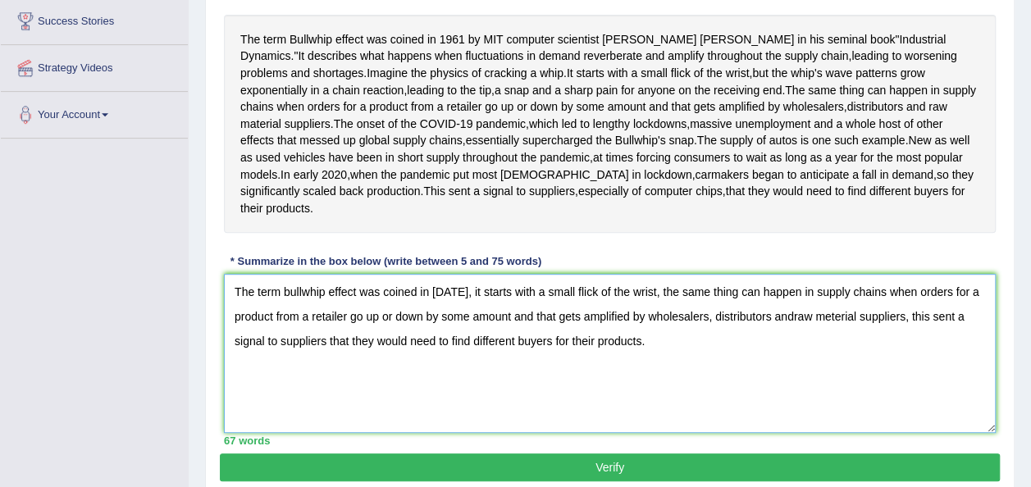
click at [808, 382] on textarea "The term bullwhip effect was coined in [DATE], it starts with a small flick of …" at bounding box center [610, 353] width 772 height 159
click at [795, 382] on textarea "The term bullwhip effect was coined in [DATE], it starts with a small flick of …" at bounding box center [610, 353] width 772 height 159
click at [638, 412] on textarea "The term bullwhip effect was coined in [DATE], it starts with a small flick of …" at bounding box center [610, 353] width 772 height 159
click at [656, 406] on textarea "The term bullwhip effect was coined in [DATE], it starts with a small flick of …" at bounding box center [610, 353] width 772 height 159
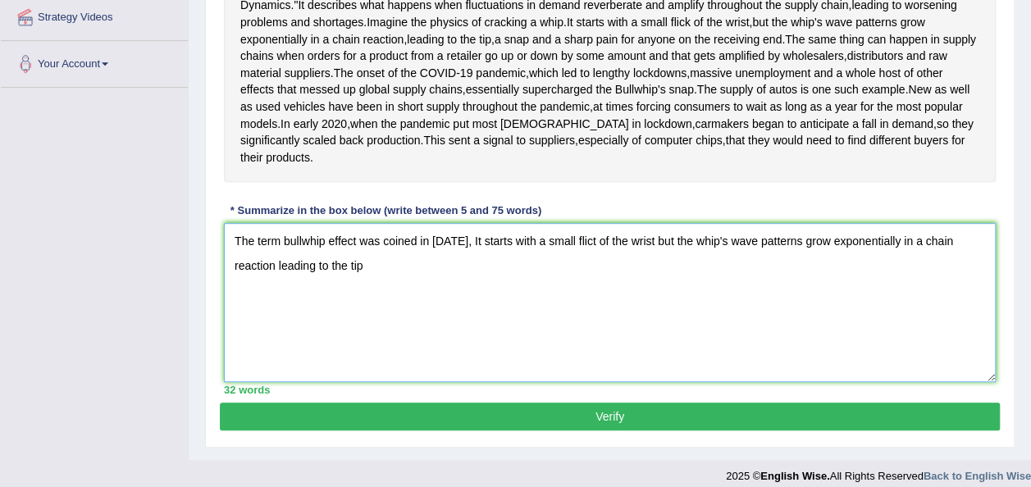
scroll to position [382, 0]
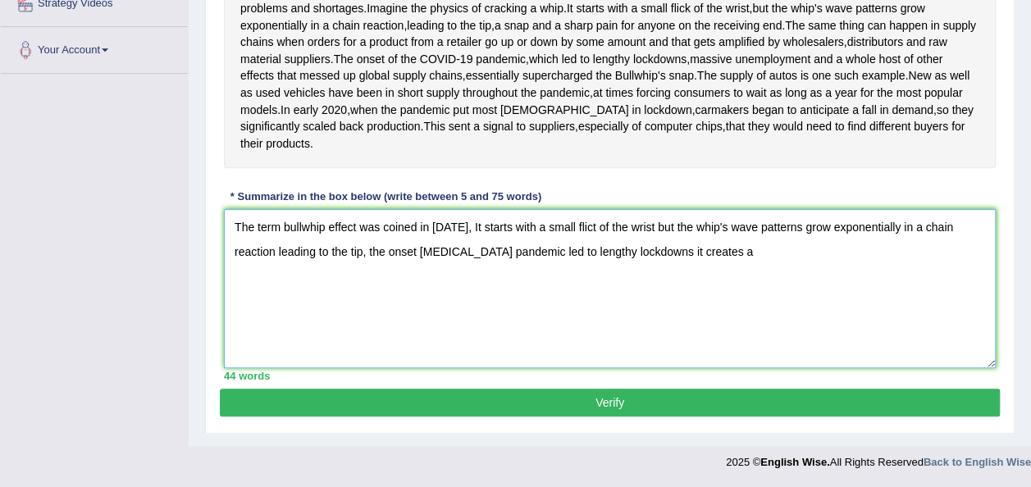
click at [649, 314] on textarea "The term bullwhip effect was coined in [DATE], It starts with a small flict of …" at bounding box center [610, 288] width 772 height 159
click at [729, 313] on textarea "The term bullwhip effect was coined in [DATE], It starts with a small flict of …" at bounding box center [610, 288] width 772 height 159
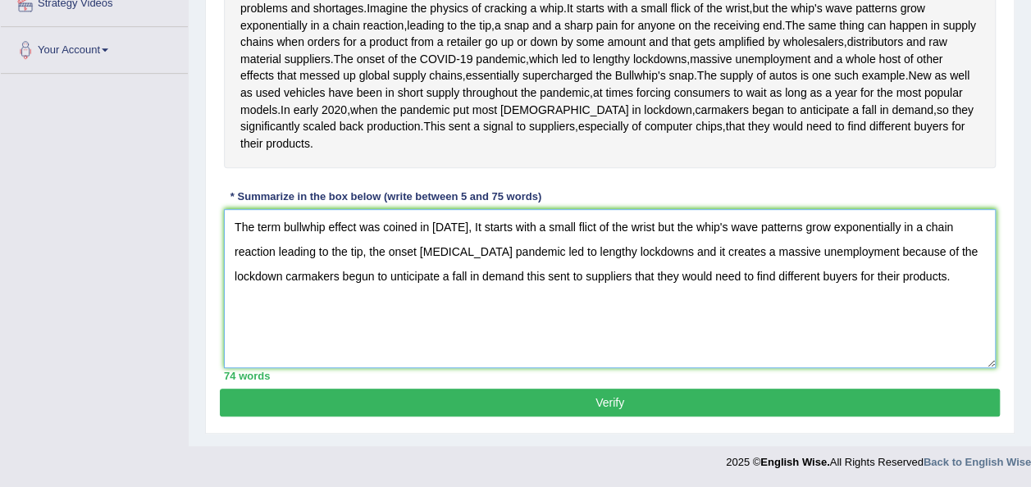
click at [857, 317] on textarea "The term bullwhip effect was coined in [DATE], It starts with a small flict of …" at bounding box center [610, 288] width 772 height 159
click at [526, 338] on textarea "The term bullwhip effect was coined in [DATE], It starts with a small flict of …" at bounding box center [610, 288] width 772 height 159
click at [522, 338] on textarea "The term bullwhip effect was coined in [DATE], It starts with a small flict of …" at bounding box center [610, 288] width 772 height 159
click at [572, 337] on textarea "The term bullwhip effect was coined in [DATE], It starts with a small flict of …" at bounding box center [610, 288] width 772 height 159
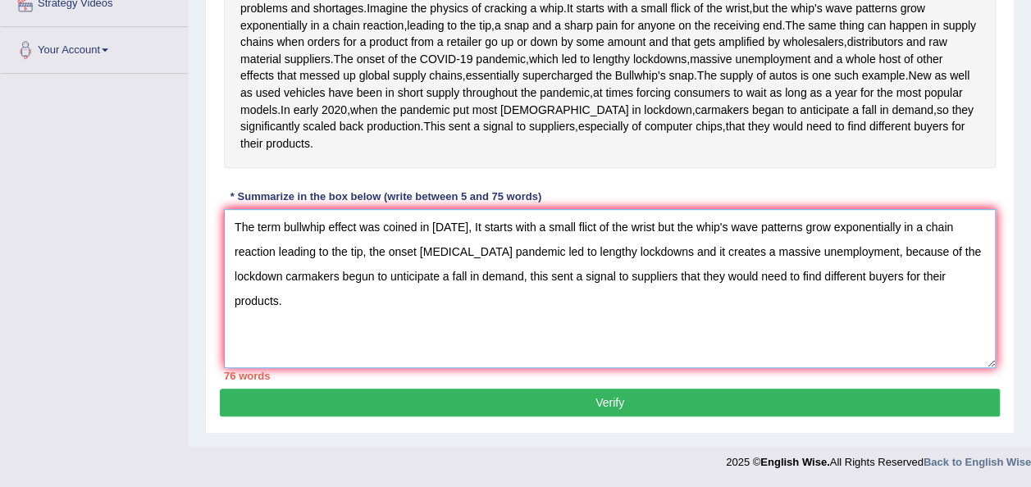
click at [419, 316] on textarea "The term bullwhip effect was coined in [DATE], It starts with a small flict of …" at bounding box center [610, 288] width 772 height 159
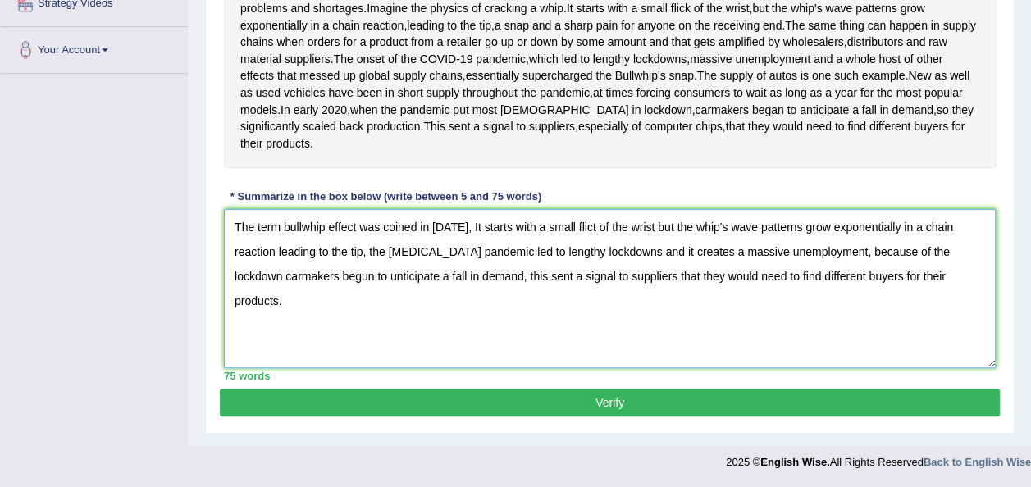
click at [415, 366] on textarea "The term bullwhip effect was coined in [DATE], It starts with a small flict of …" at bounding box center [610, 288] width 772 height 159
click at [958, 344] on textarea "The term bullwhip effect was coined in [DATE], It starts with a small flict of …" at bounding box center [610, 288] width 772 height 159
type textarea "The term bullwhip effect was coined in [DATE], It starts with a small flict of …"
click at [585, 417] on button "Verify" at bounding box center [610, 403] width 780 height 28
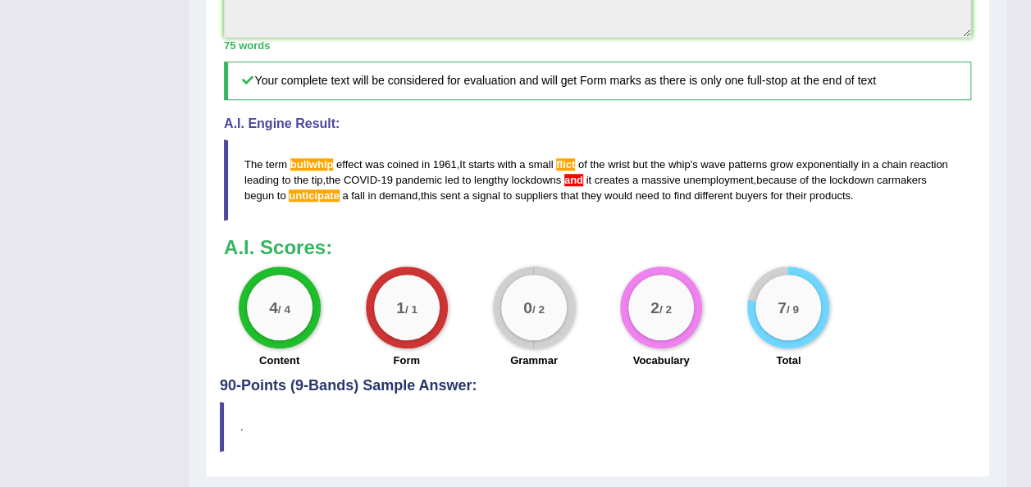
scroll to position [677, 0]
